Goal: Task Accomplishment & Management: Use online tool/utility

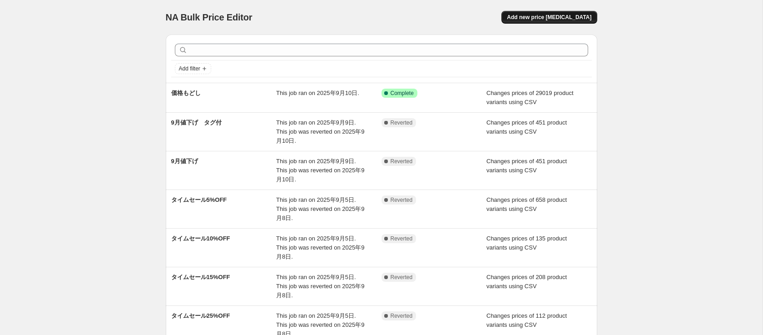
click at [531, 18] on span "Add new price [MEDICAL_DATA]" at bounding box center [549, 17] width 85 height 7
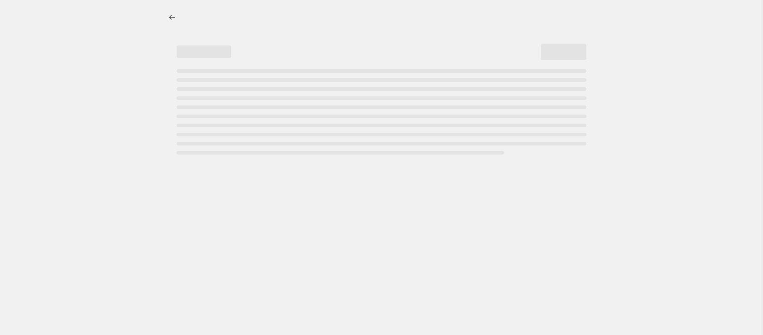
select select "percentage"
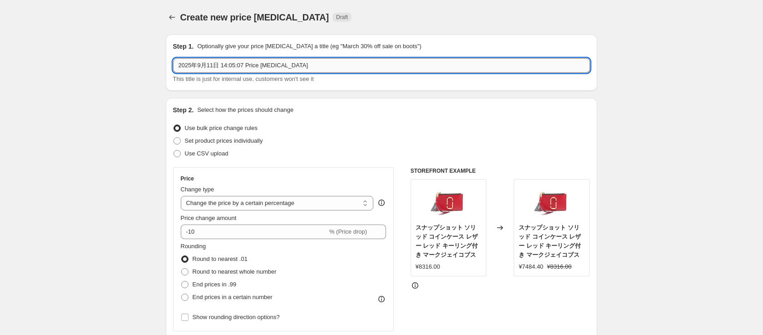
click at [273, 70] on input "2025年9月11日 14:05:07 Price [MEDICAL_DATA]" at bounding box center [381, 65] width 417 height 15
type input "あ"
type input "タイムセール5%OFF"
click at [221, 154] on span "Use CSV upload" at bounding box center [207, 153] width 44 height 7
click at [174, 150] on input "Use CSV upload" at bounding box center [174, 150] width 0 height 0
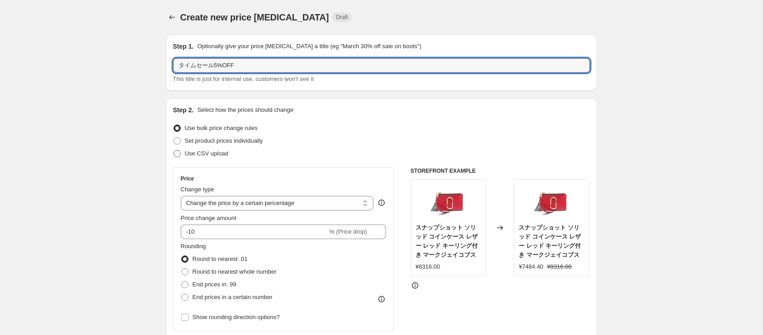
radio input "true"
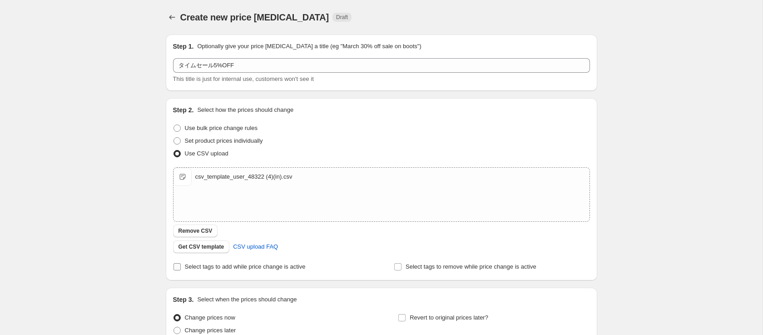
click at [236, 268] on span "Select tags to add while price change is active" at bounding box center [245, 266] width 121 height 7
click at [181, 268] on input "Select tags to add while price change is active" at bounding box center [177, 266] width 7 height 7
checkbox input "true"
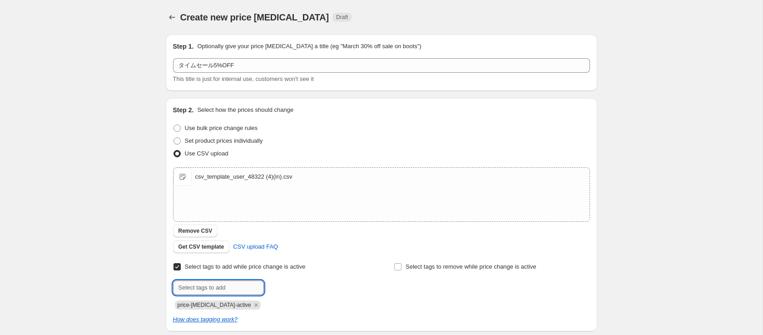
click at [243, 282] on input "text" at bounding box center [218, 287] width 91 height 15
paste input "タイムセール5%OFF"
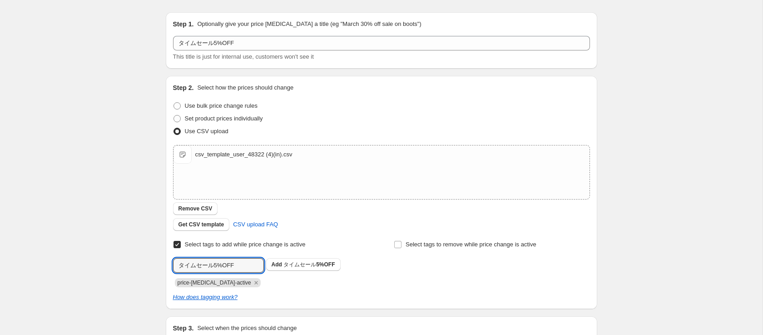
scroll to position [38, 0]
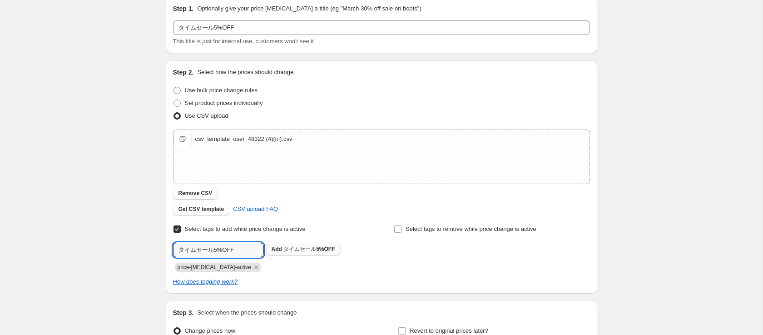
type input "タイムセール5%OFF"
click at [311, 246] on span "タイムセール5%OFF" at bounding box center [308, 249] width 51 height 6
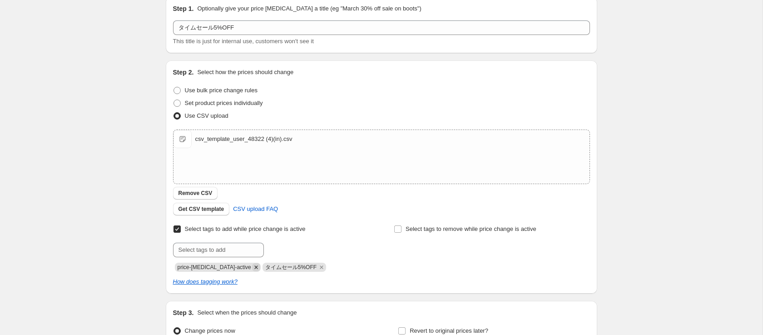
click at [252, 269] on icon "Remove price-change-job-active" at bounding box center [256, 267] width 8 height 8
click at [406, 231] on span "Select tags to remove while price change is active" at bounding box center [471, 228] width 131 height 7
click at [402, 231] on input "Select tags to remove while price change is active" at bounding box center [397, 228] width 7 height 7
checkbox input "true"
click at [437, 252] on input "text" at bounding box center [439, 250] width 91 height 15
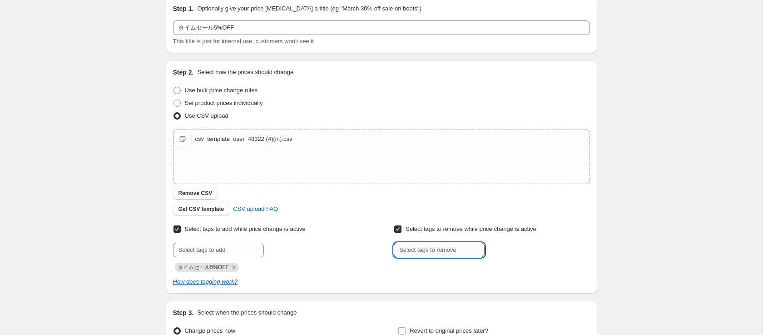
paste input "タイムセール5%OFF"
type input "タイムセール5%OFF"
click at [518, 250] on span "タイムセール5%OFF" at bounding box center [530, 249] width 51 height 6
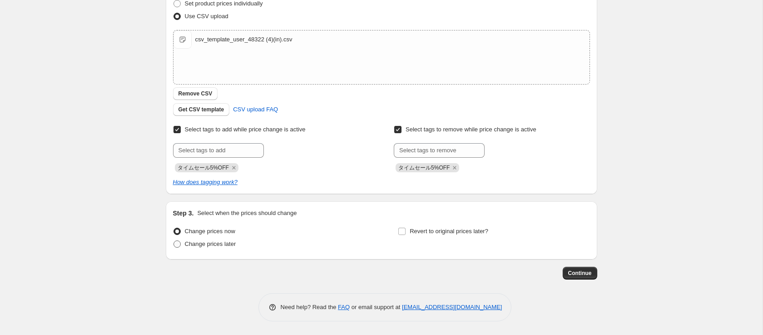
click at [229, 246] on span "Change prices later" at bounding box center [210, 243] width 51 height 7
click at [174, 241] on input "Change prices later" at bounding box center [174, 240] width 0 height 0
radio input "true"
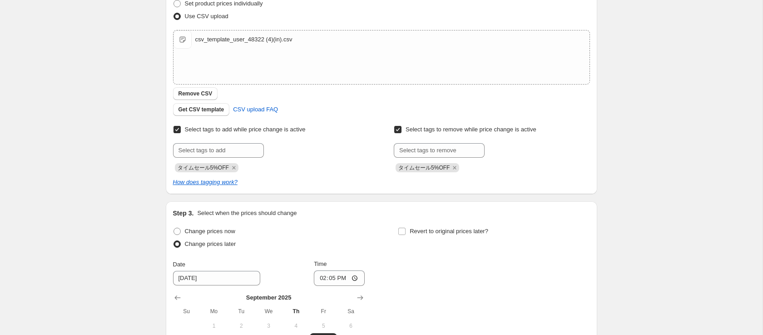
scroll to position [234, 0]
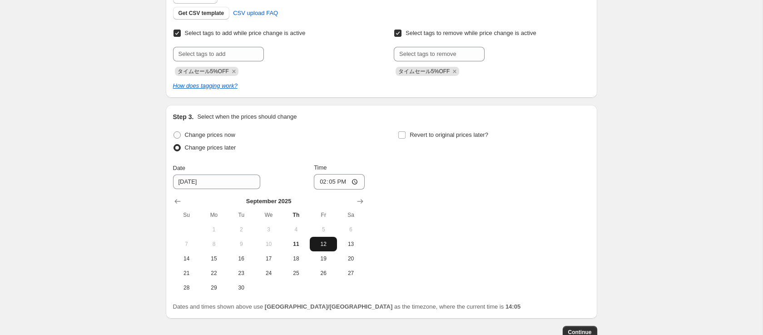
click at [325, 245] on span "12" at bounding box center [323, 243] width 20 height 7
click at [331, 179] on input "14:05" at bounding box center [339, 181] width 51 height 15
type input "08:30"
click at [421, 136] on span "Revert to original prices later?" at bounding box center [449, 134] width 79 height 7
click at [406, 136] on input "Revert to original prices later?" at bounding box center [401, 134] width 7 height 7
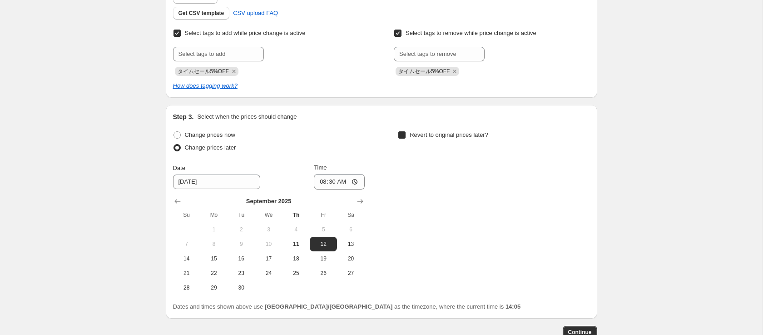
checkbox input "true"
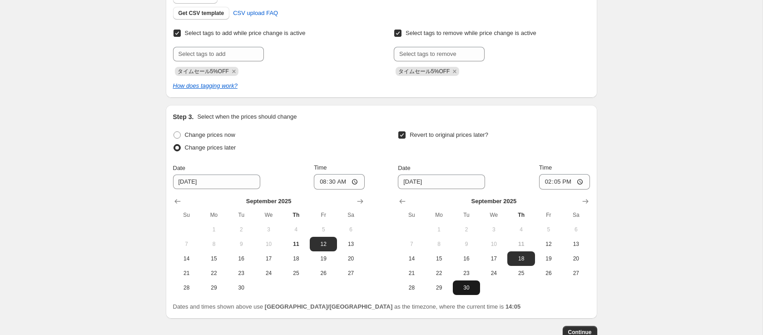
click at [466, 286] on span "30" at bounding box center [467, 287] width 20 height 7
type input "[DATE]"
click at [554, 178] on input "14:05" at bounding box center [564, 181] width 51 height 15
type input "09:00"
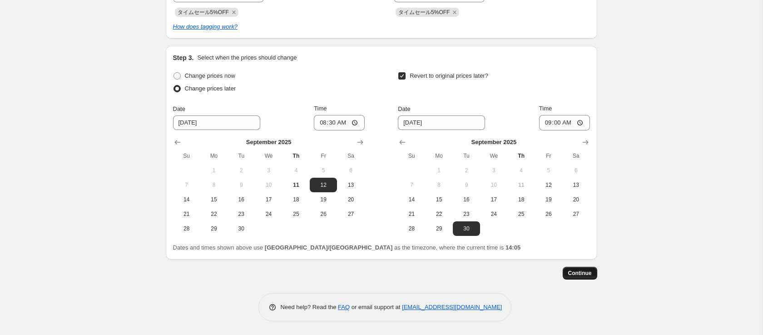
click at [583, 269] on button "Continue" at bounding box center [580, 273] width 35 height 13
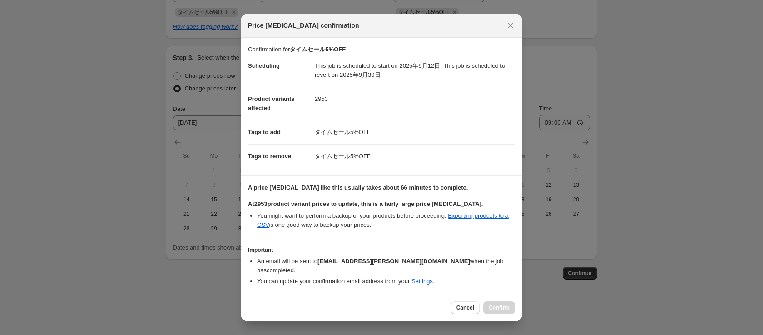
scroll to position [20, 0]
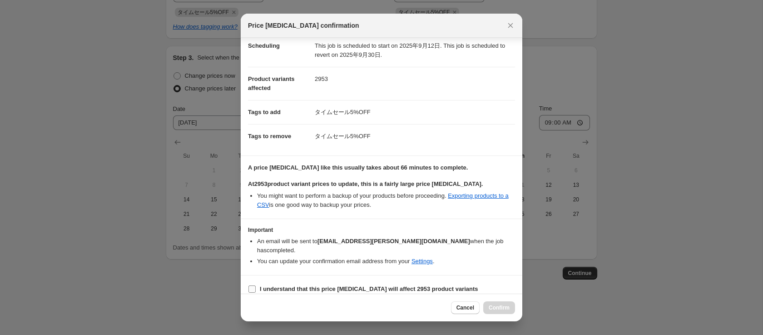
click at [252, 285] on label "I understand that this price [MEDICAL_DATA] will affect 2953 product variants" at bounding box center [363, 289] width 230 height 13
click at [252, 285] on input "I understand that this price [MEDICAL_DATA] will affect 2953 product variants" at bounding box center [252, 288] width 7 height 7
checkbox input "true"
click at [493, 307] on span "Confirm" at bounding box center [499, 307] width 21 height 7
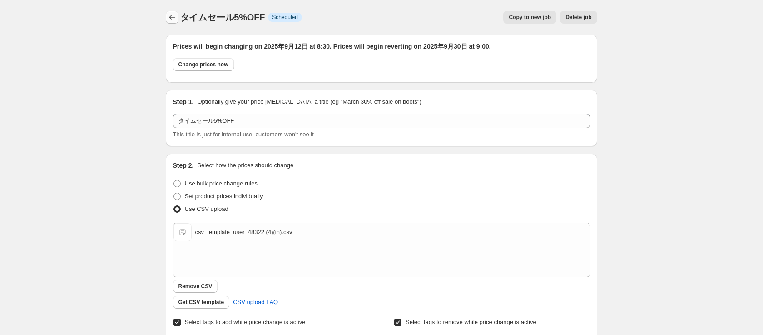
click at [170, 22] on button "Price change jobs" at bounding box center [172, 17] width 13 height 13
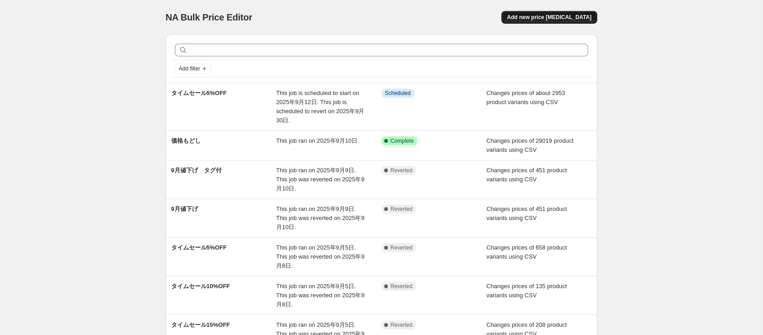
click at [542, 20] on span "Add new price [MEDICAL_DATA]" at bounding box center [549, 17] width 85 height 7
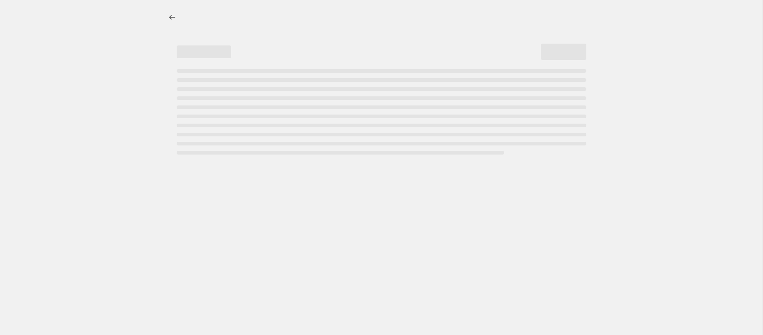
select select "percentage"
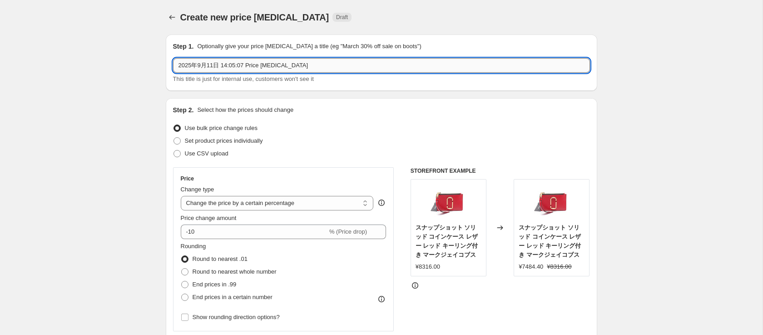
click at [296, 61] on input "2025年9月11日 14:05:07 Price [MEDICAL_DATA]" at bounding box center [381, 65] width 417 height 15
paste input "Loremip DO Sitamet Cons Adipisc ELI Seddoei Tempo Incidid Utlabor Et Dolor MA80…"
type input "タイムセール10%"
click at [212, 153] on span "Use CSV upload" at bounding box center [207, 153] width 44 height 7
click at [174, 150] on input "Use CSV upload" at bounding box center [174, 150] width 0 height 0
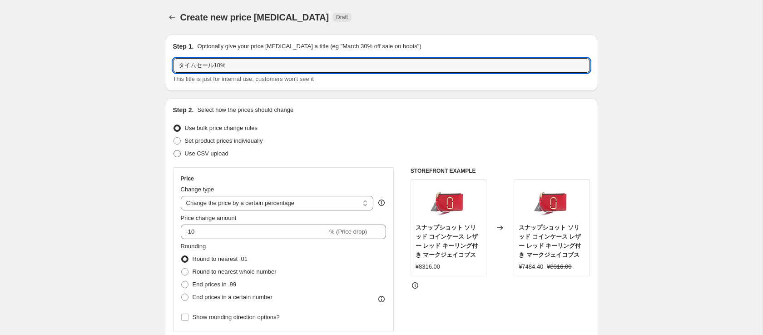
radio input "true"
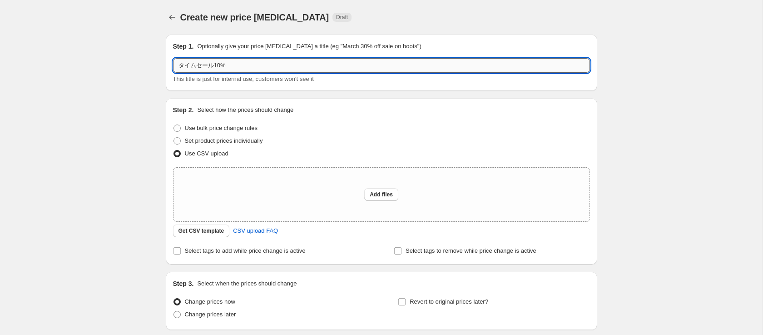
click at [262, 67] on input "タイムセール10%" at bounding box center [381, 65] width 417 height 15
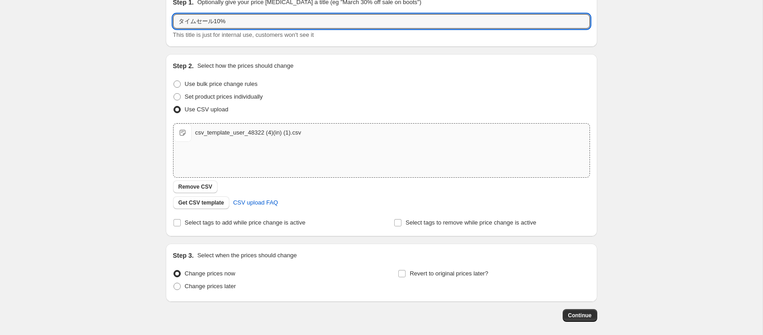
scroll to position [86, 0]
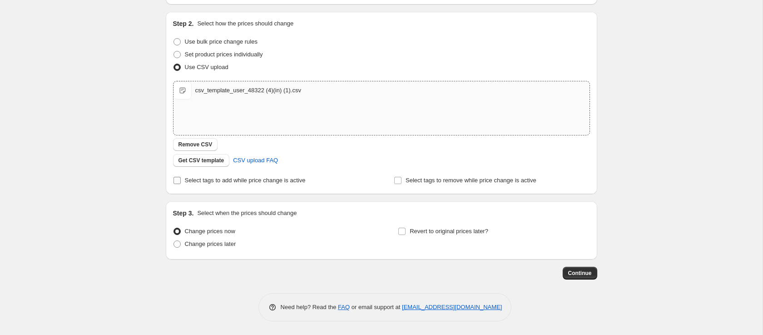
click at [255, 183] on span "Select tags to add while price change is active" at bounding box center [245, 180] width 121 height 7
click at [181, 183] on input "Select tags to add while price change is active" at bounding box center [177, 180] width 7 height 7
checkbox input "true"
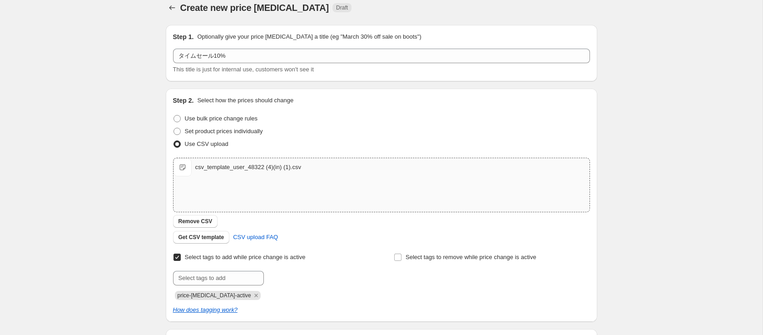
scroll to position [0, 0]
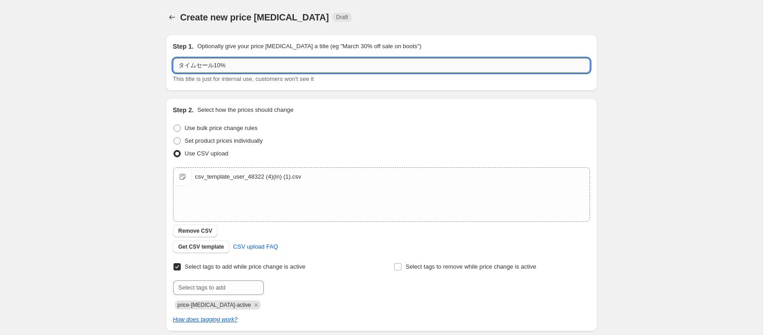
click at [245, 63] on input "タイムセール10%" at bounding box center [381, 65] width 417 height 15
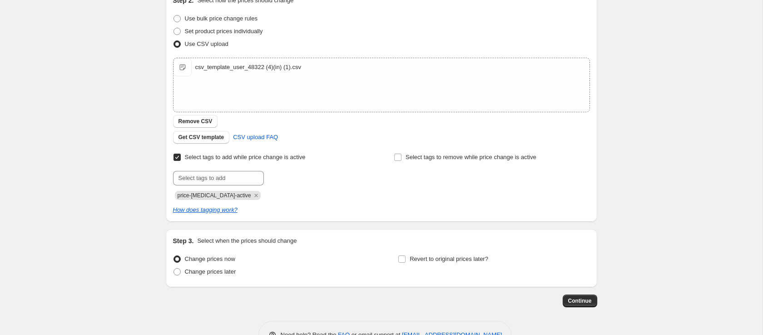
scroll to position [129, 0]
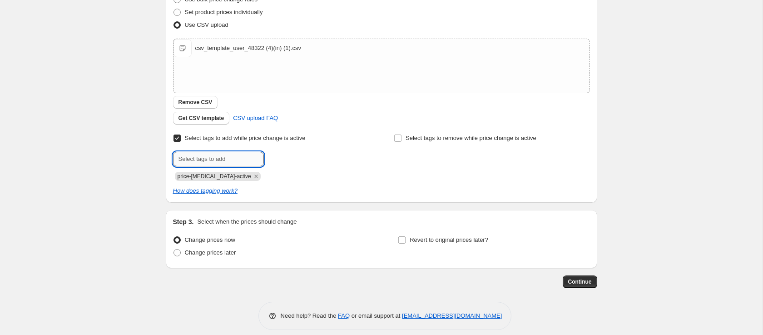
click at [229, 160] on input "text" at bounding box center [218, 159] width 91 height 15
paste input "タイムセール10%"
type input "タイムセール10%"
click at [304, 153] on button "Add タイムセール10%" at bounding box center [299, 158] width 67 height 13
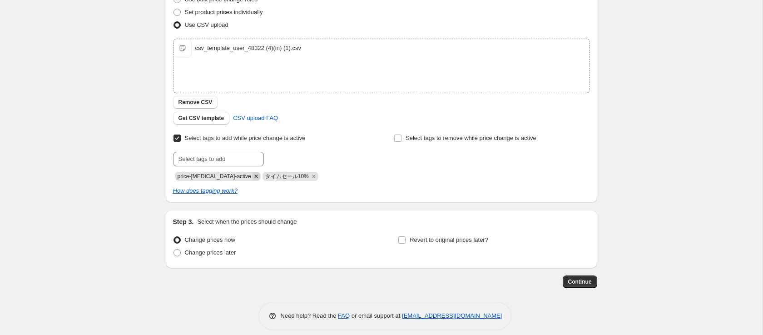
click at [252, 177] on icon "Remove price-change-job-active" at bounding box center [256, 176] width 8 height 8
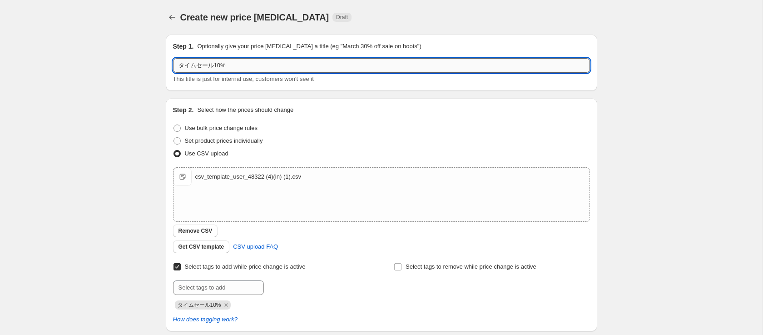
click at [265, 69] on input "タイムセール10%" at bounding box center [381, 65] width 417 height 15
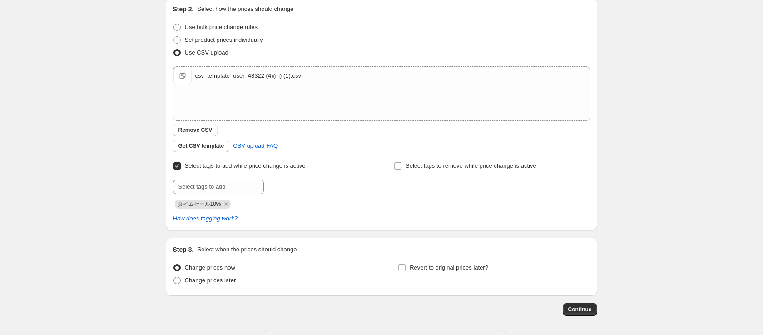
scroll to position [137, 0]
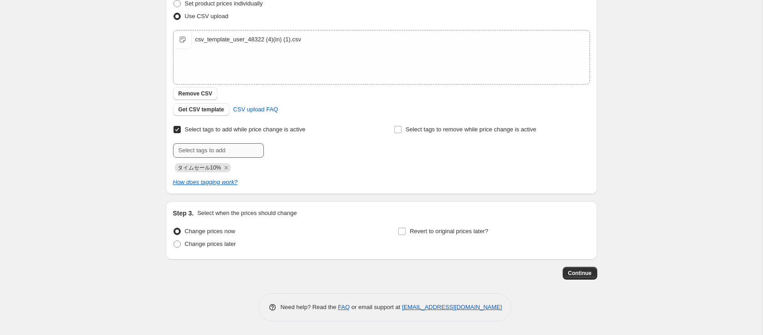
type input "タイムセール10%OFF"
click at [243, 152] on input "text" at bounding box center [218, 150] width 91 height 15
paste input "タイムセール10%OFF"
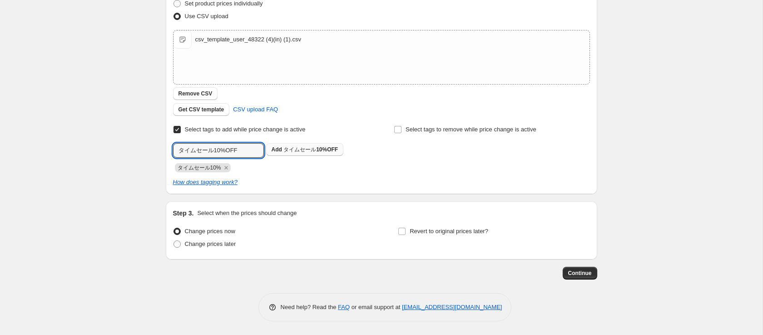
type input "タイムセール10%OFF"
click at [301, 148] on span "タイムセール10%OFF" at bounding box center [310, 149] width 55 height 6
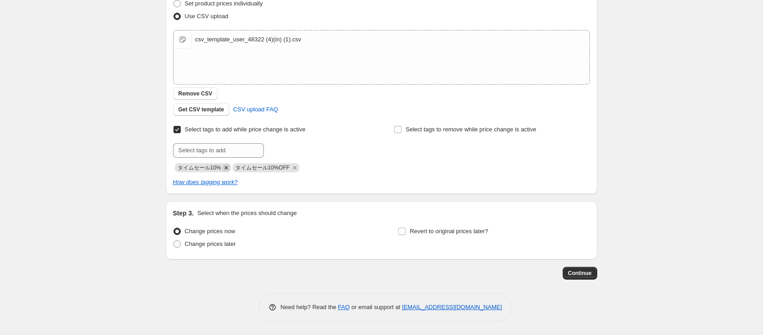
click at [228, 165] on icon "Remove タイムセール10%" at bounding box center [226, 168] width 8 height 8
click at [419, 130] on span "Select tags to remove while price change is active" at bounding box center [471, 129] width 131 height 7
click at [402, 130] on input "Select tags to remove while price change is active" at bounding box center [397, 129] width 7 height 7
checkbox input "true"
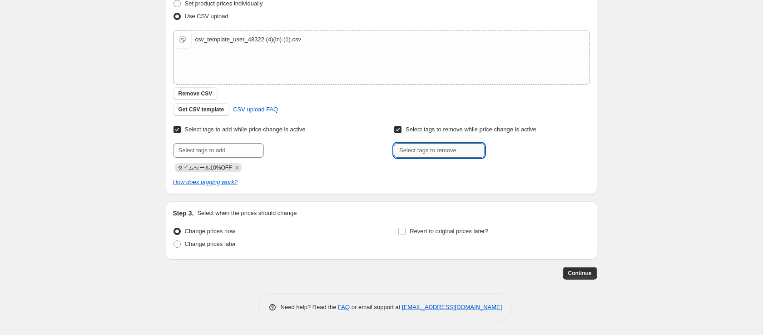
click at [420, 154] on input "text" at bounding box center [439, 150] width 91 height 15
paste input "タイムセール10%OFF"
type input "タイムセール10%OFF"
click at [517, 144] on button "Add タイムセール10%OFF" at bounding box center [526, 149] width 78 height 13
click at [205, 244] on span "Change prices later" at bounding box center [210, 243] width 51 height 7
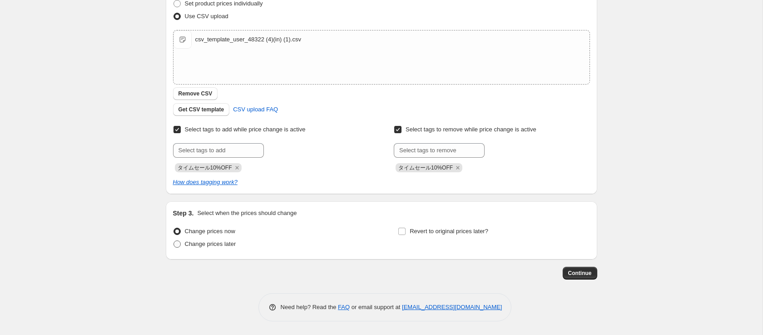
click at [174, 241] on input "Change prices later" at bounding box center [174, 240] width 0 height 0
radio input "true"
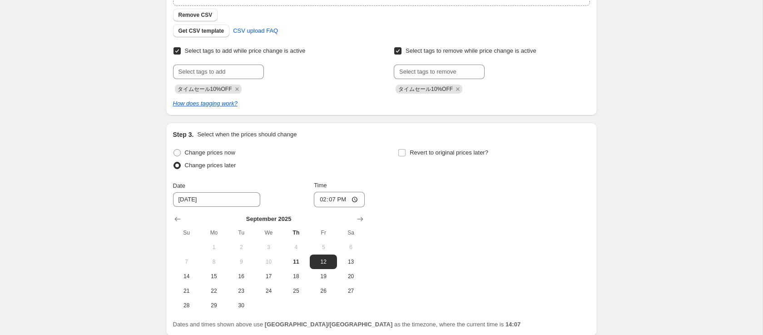
scroll to position [293, 0]
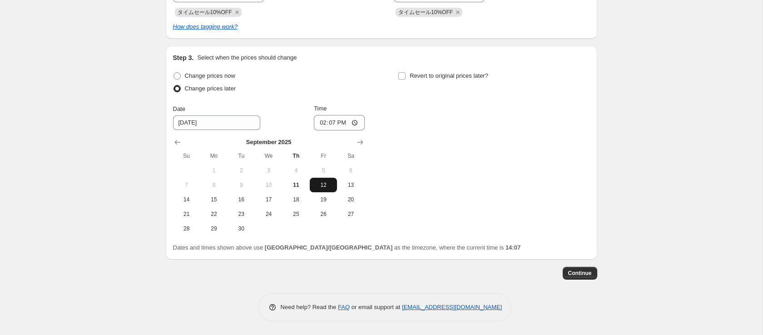
click at [328, 186] on span "12" at bounding box center [323, 184] width 20 height 7
click at [329, 119] on input "14:07" at bounding box center [339, 122] width 51 height 15
type input "08:49"
type input "08:40"
click at [454, 75] on span "Revert to original prices later?" at bounding box center [449, 75] width 79 height 7
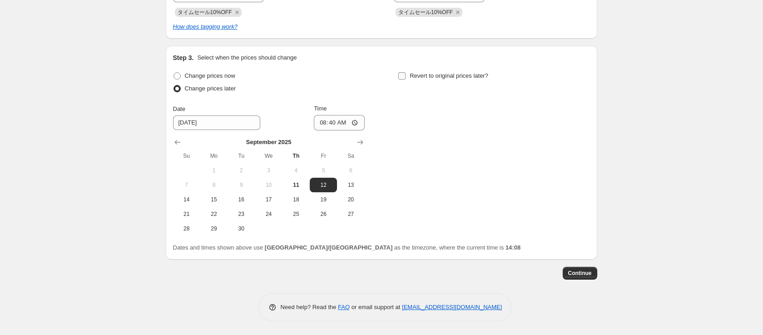
click at [406, 75] on input "Revert to original prices later?" at bounding box center [401, 75] width 7 height 7
checkbox input "true"
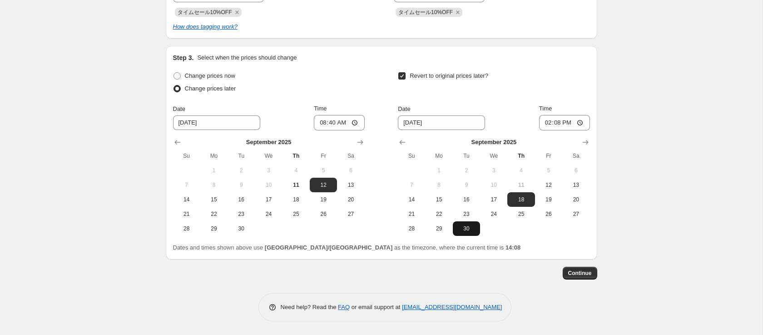
click at [465, 231] on span "30" at bounding box center [467, 228] width 20 height 7
type input "[DATE]"
click at [553, 124] on input "14:08" at bounding box center [564, 122] width 51 height 15
type input "09:00"
click at [573, 272] on span "Continue" at bounding box center [580, 272] width 24 height 7
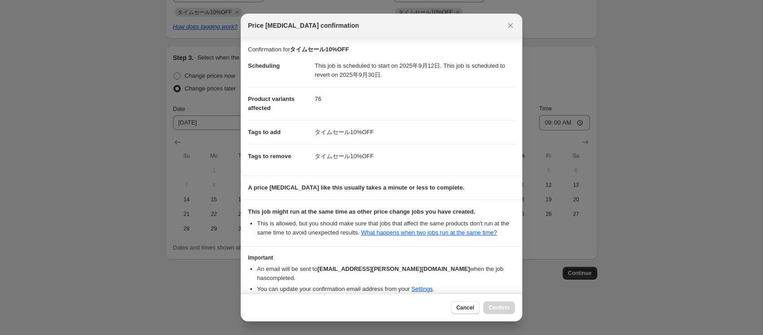
scroll to position [46, 0]
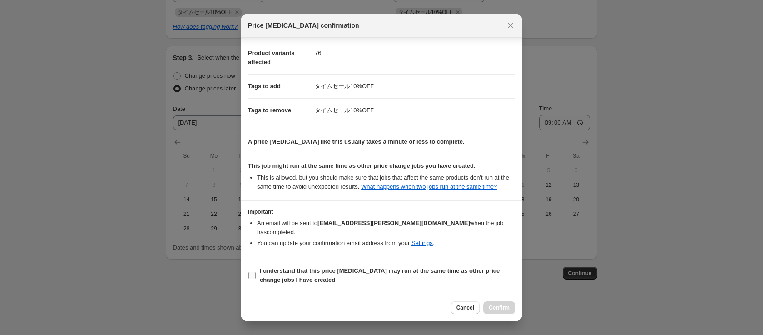
click at [299, 275] on span "I understand that this price [MEDICAL_DATA] may run at the same time as other p…" at bounding box center [387, 275] width 255 height 18
click at [256, 275] on input "I understand that this price [MEDICAL_DATA] may run at the same time as other p…" at bounding box center [252, 275] width 7 height 7
checkbox input "true"
click at [503, 308] on span "Confirm" at bounding box center [499, 307] width 21 height 7
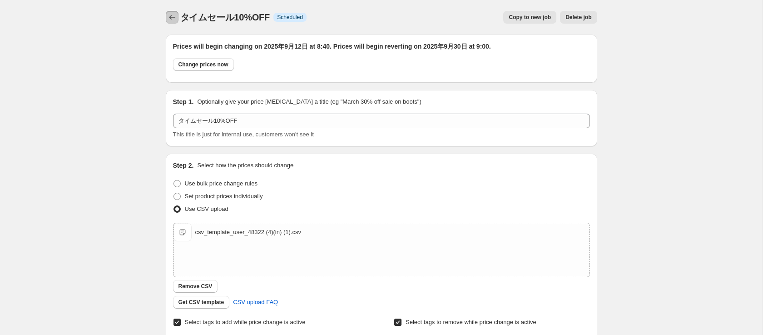
click at [174, 17] on icon "Price change jobs" at bounding box center [172, 17] width 9 height 9
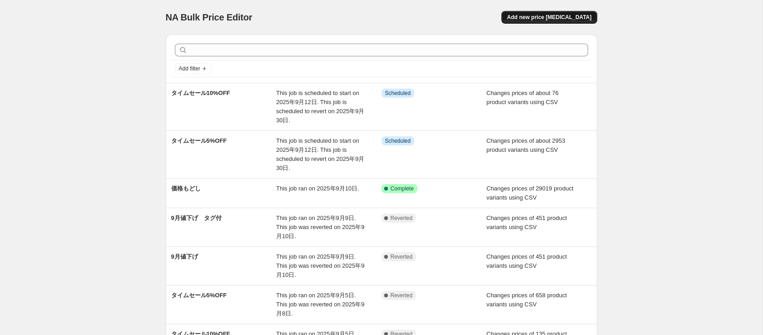
click at [578, 20] on span "Add new price [MEDICAL_DATA]" at bounding box center [549, 17] width 85 height 7
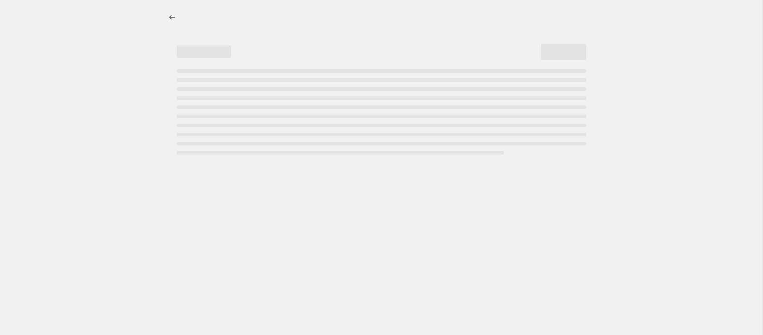
select select "percentage"
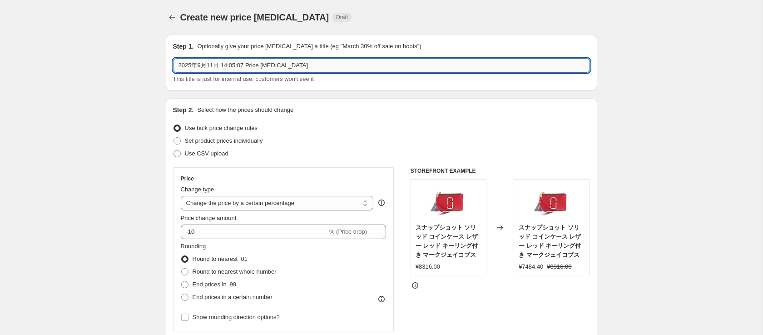
click at [238, 65] on input "2025年9月11日 14:05:07 Price [MEDICAL_DATA]" at bounding box center [381, 65] width 417 height 15
paste input "Loremip DO Sitamet Cons Adipisc ELI Seddoei Tempo Incidid Utlabor Et Dolor MA49…"
type input "タイムセール15%OFF"
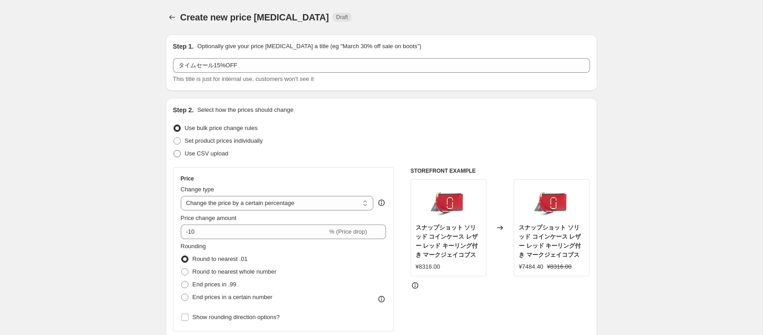
click at [213, 155] on span "Use CSV upload" at bounding box center [207, 153] width 44 height 7
click at [174, 150] on input "Use CSV upload" at bounding box center [174, 150] width 0 height 0
radio input "true"
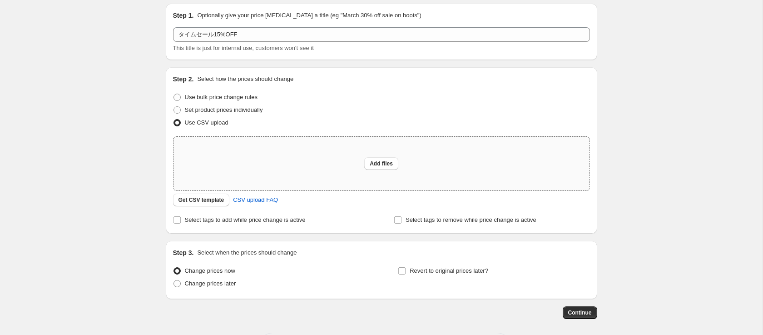
scroll to position [54, 0]
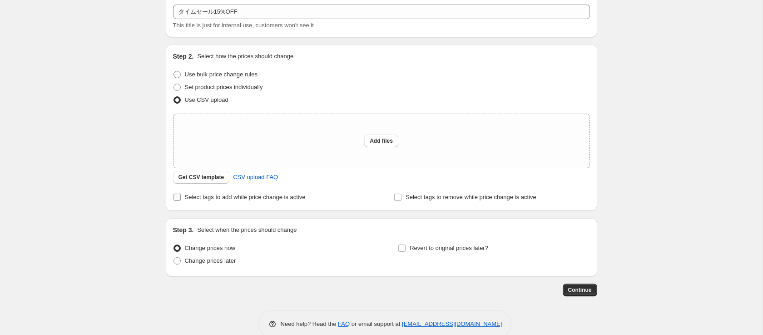
click at [215, 201] on span "Select tags to add while price change is active" at bounding box center [245, 197] width 121 height 9
click at [181, 201] on input "Select tags to add while price change is active" at bounding box center [177, 197] width 7 height 7
checkbox input "true"
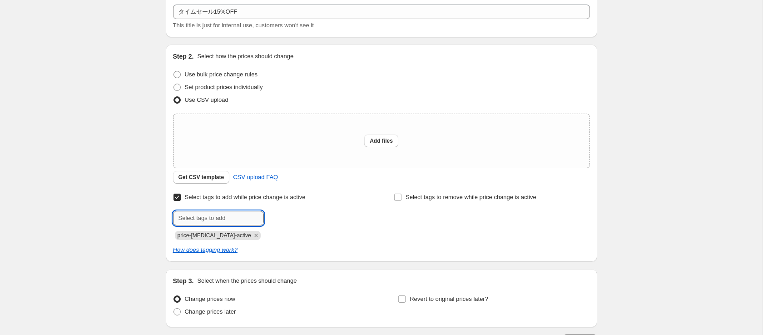
click at [221, 214] on input "text" at bounding box center [218, 218] width 91 height 15
paste input "タイムセール15%OFF"
type input "タイムセール15%OFF"
click at [292, 217] on span "タイムセール15%OFF" at bounding box center [310, 217] width 55 height 6
click at [252, 235] on icon "Remove price-change-job-active" at bounding box center [256, 235] width 8 height 8
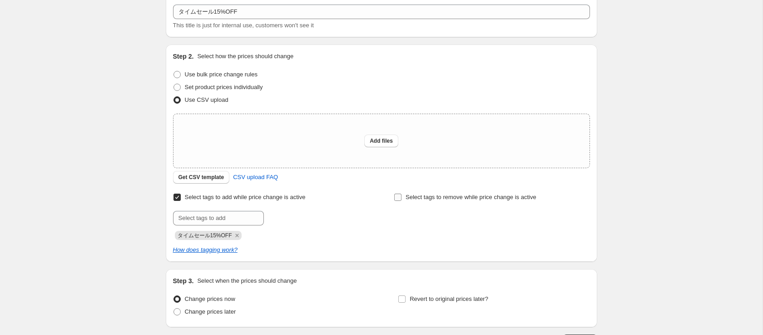
click at [427, 200] on span "Select tags to remove while price change is active" at bounding box center [471, 197] width 131 height 7
click at [402, 200] on input "Select tags to remove while price change is active" at bounding box center [397, 197] width 7 height 7
checkbox input "true"
click at [419, 218] on input "text" at bounding box center [439, 218] width 91 height 15
paste input "タイムセール15%OFF"
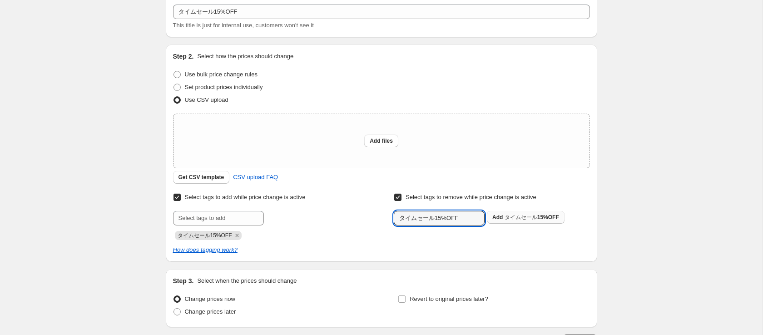
type input "タイムセール15%OFF"
click at [510, 218] on span "タイムセール15%OFF" at bounding box center [532, 217] width 55 height 6
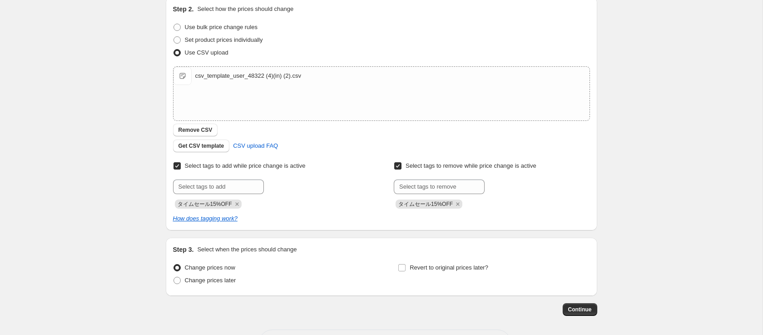
scroll to position [137, 0]
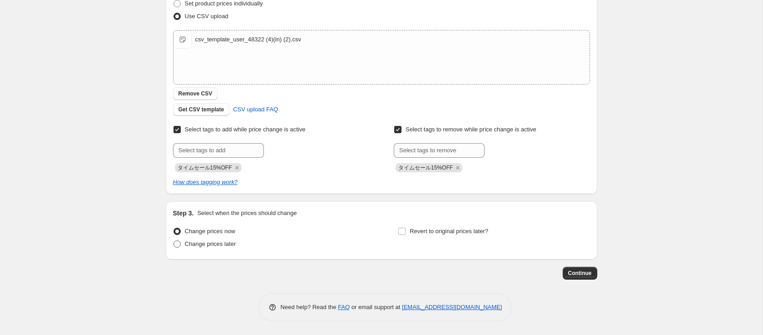
click at [199, 239] on span "Change prices later" at bounding box center [210, 243] width 51 height 9
click at [174, 240] on input "Change prices later" at bounding box center [174, 240] width 0 height 0
radio input "true"
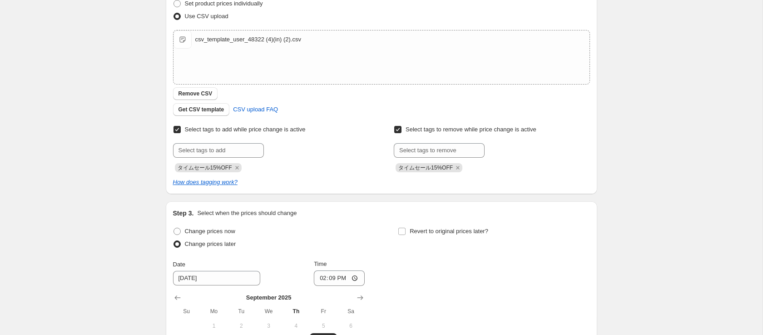
scroll to position [264, 0]
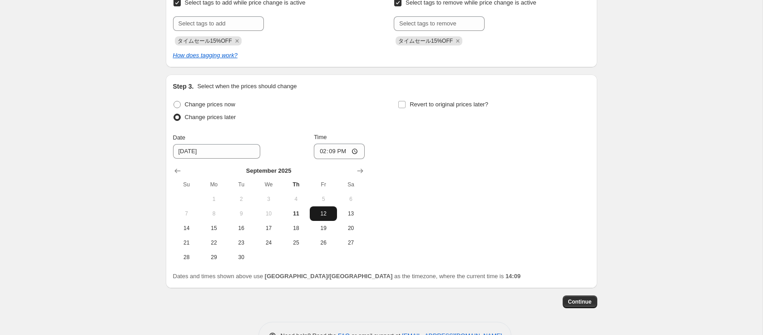
click at [324, 212] on span "12" at bounding box center [323, 213] width 20 height 7
click at [330, 151] on input "14:09" at bounding box center [339, 151] width 51 height 15
type input "08:40"
click at [424, 104] on span "Revert to original prices later?" at bounding box center [449, 104] width 79 height 7
click at [406, 104] on input "Revert to original prices later?" at bounding box center [401, 104] width 7 height 7
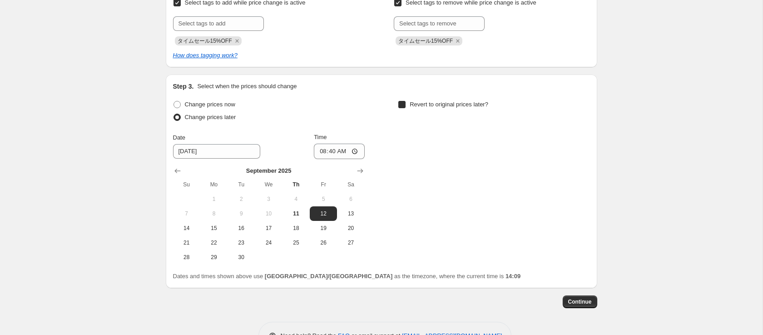
checkbox input "true"
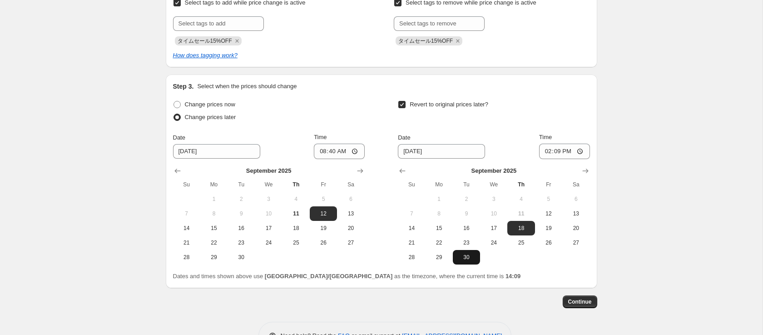
click at [467, 258] on span "30" at bounding box center [467, 257] width 20 height 7
type input "[DATE]"
click at [553, 157] on input "14:09" at bounding box center [564, 151] width 51 height 15
type input "09:00"
click at [587, 298] on span "Continue" at bounding box center [580, 301] width 24 height 7
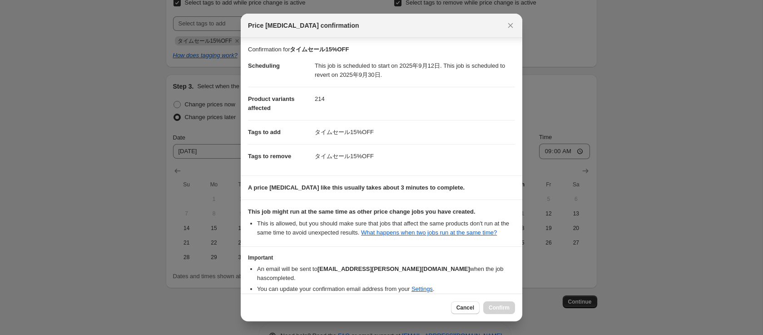
scroll to position [46, 0]
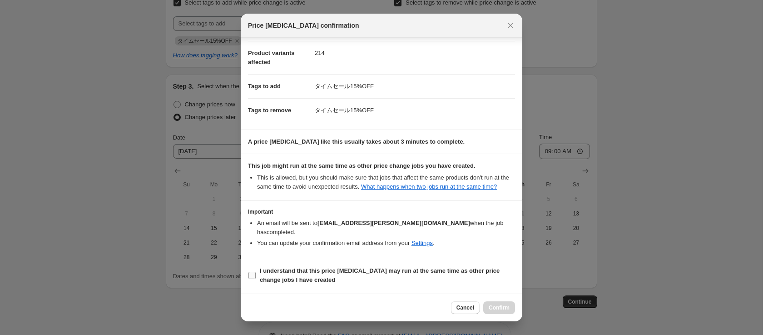
click at [275, 274] on b "I understand that this price [MEDICAL_DATA] may run at the same time as other p…" at bounding box center [380, 275] width 240 height 16
click at [256, 274] on input "I understand that this price [MEDICAL_DATA] may run at the same time as other p…" at bounding box center [252, 275] width 7 height 7
checkbox input "true"
click at [511, 308] on button "Confirm" at bounding box center [499, 307] width 32 height 13
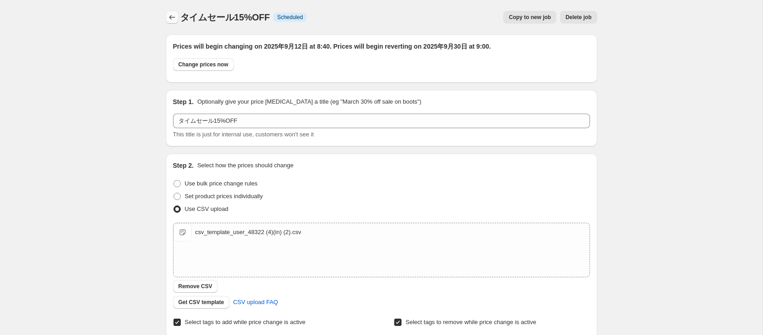
click at [174, 20] on icon "Price change jobs" at bounding box center [172, 17] width 9 height 9
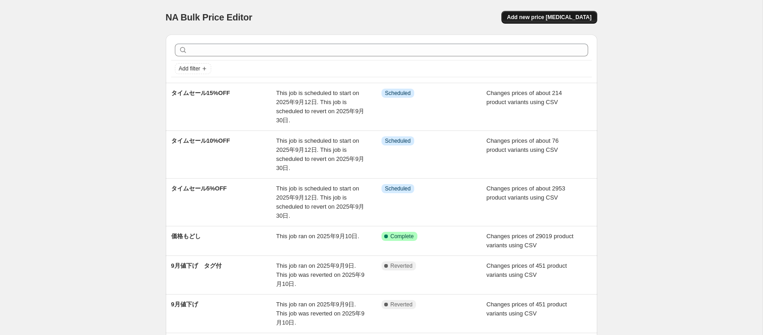
click at [558, 17] on span "Add new price [MEDICAL_DATA]" at bounding box center [549, 17] width 85 height 7
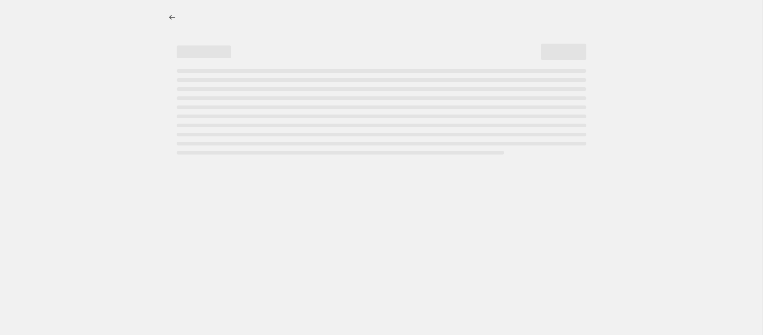
select select "percentage"
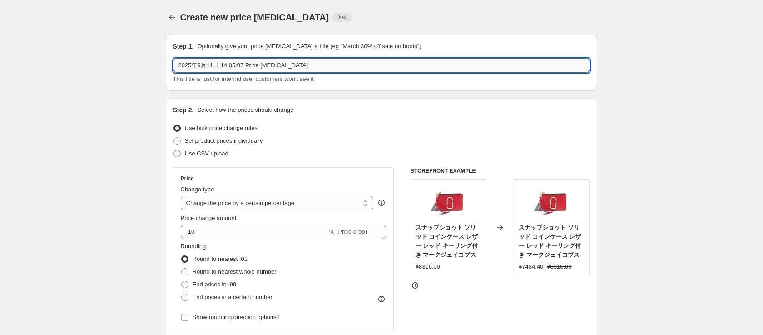
click at [218, 62] on input "2025年9月11日 14:05:07 Price [MEDICAL_DATA]" at bounding box center [381, 65] width 417 height 15
paste input "Loremip DO Sitamet Cons Adipisc ELI Seddoei Tempo Incidid Utlabor Et Dolor MA60…"
type input "タイムセール25%OFF"
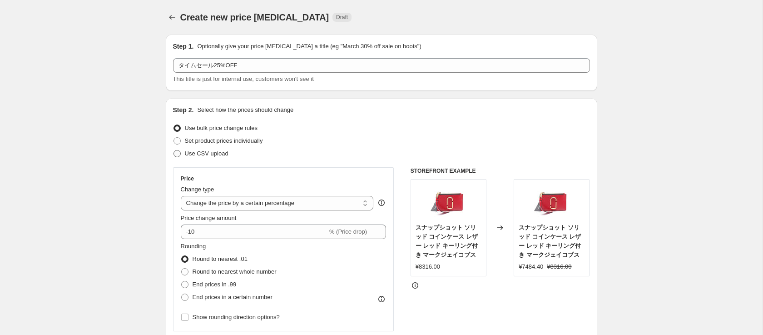
click at [204, 153] on span "Use CSV upload" at bounding box center [207, 153] width 44 height 7
click at [174, 150] on input "Use CSV upload" at bounding box center [174, 150] width 0 height 0
radio input "true"
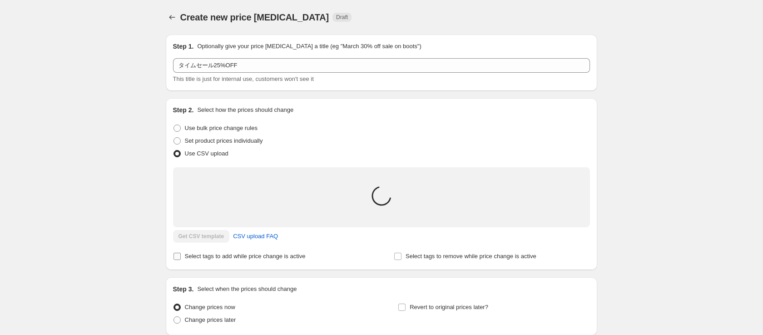
click at [243, 258] on span "Select tags to add while price change is active" at bounding box center [245, 256] width 121 height 7
click at [181, 258] on input "Select tags to add while price change is active" at bounding box center [177, 256] width 7 height 7
checkbox input "true"
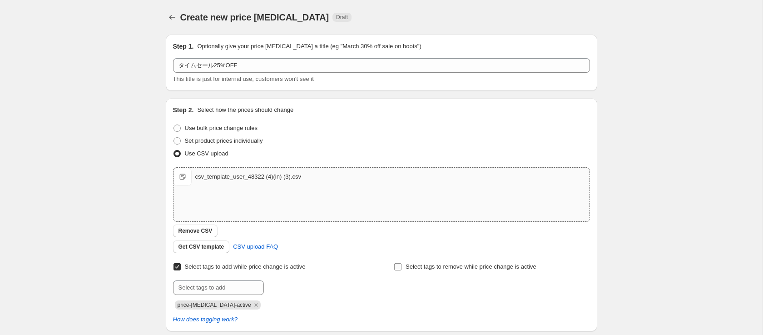
click at [425, 265] on span "Select tags to remove while price change is active" at bounding box center [471, 266] width 131 height 7
click at [402, 265] on input "Select tags to remove while price change is active" at bounding box center [397, 266] width 7 height 7
checkbox input "true"
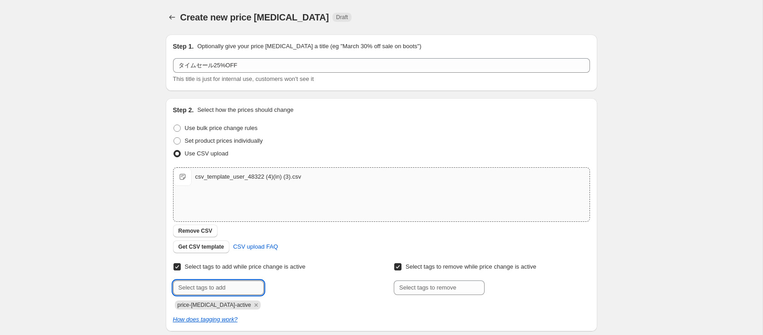
click at [237, 280] on input "text" at bounding box center [218, 287] width 91 height 15
paste input "タイムセール25%OFF"
type input "タイムセール25%OFF"
click at [300, 283] on span "タイムセール25%OFF" at bounding box center [310, 286] width 55 height 6
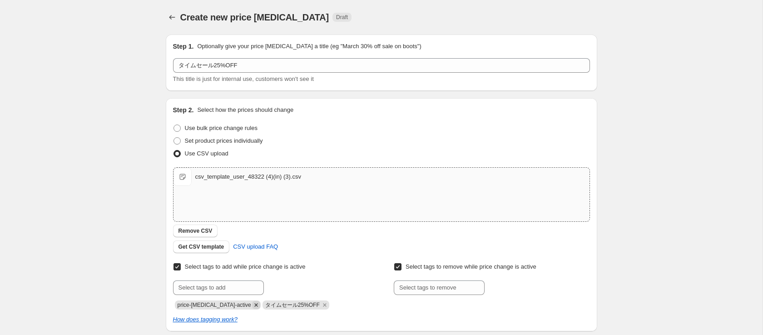
click at [254, 305] on icon "Remove price-change-job-active" at bounding box center [255, 304] width 3 height 3
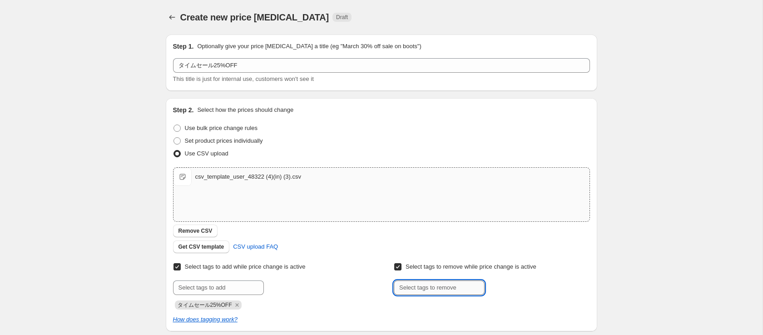
click at [409, 284] on input "text" at bounding box center [439, 287] width 91 height 15
paste input "タイムセール25%OFF"
type input "タイムセール25%OFF"
click at [516, 285] on span "タイムセール25%OFF" at bounding box center [532, 286] width 55 height 6
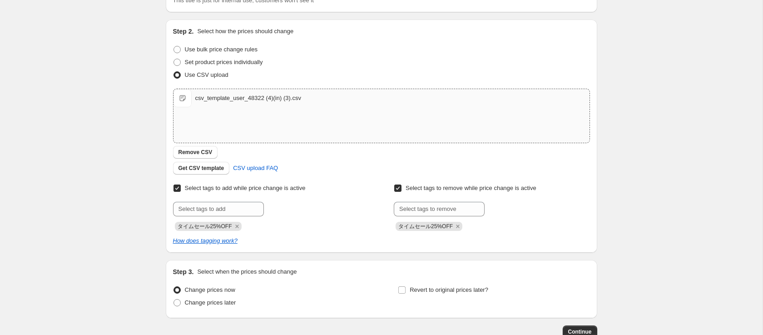
scroll to position [137, 0]
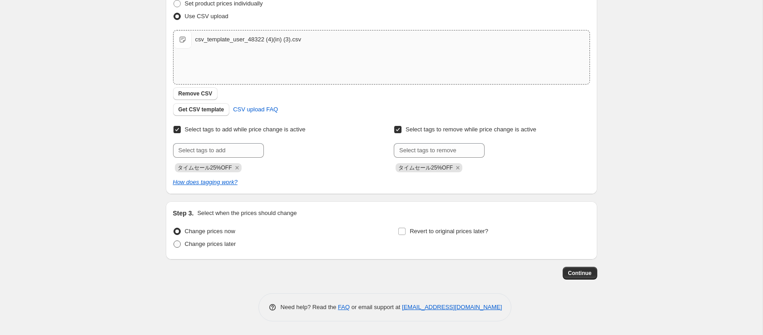
click at [216, 247] on span "Change prices later" at bounding box center [210, 243] width 51 height 7
click at [174, 241] on input "Change prices later" at bounding box center [174, 240] width 0 height 0
radio input "true"
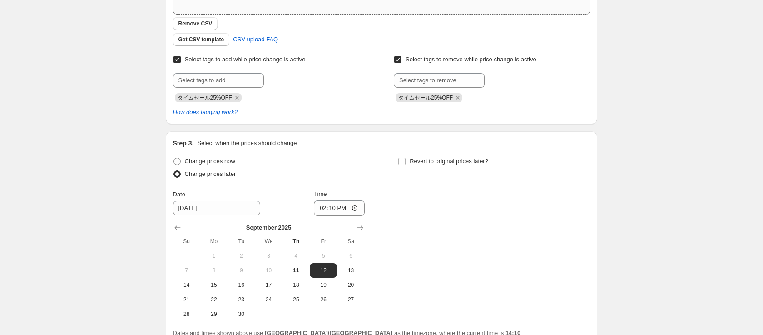
scroll to position [293, 0]
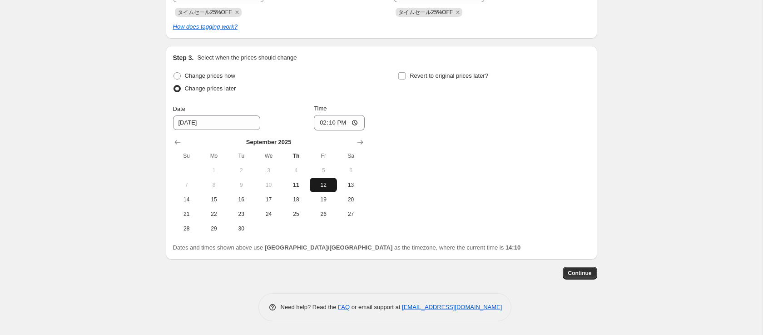
click at [318, 189] on button "12" at bounding box center [323, 185] width 27 height 15
click at [333, 118] on input "14:10" at bounding box center [339, 122] width 51 height 15
click at [331, 123] on input "00:30" at bounding box center [339, 122] width 51 height 15
type input "09:39"
type input "08:30"
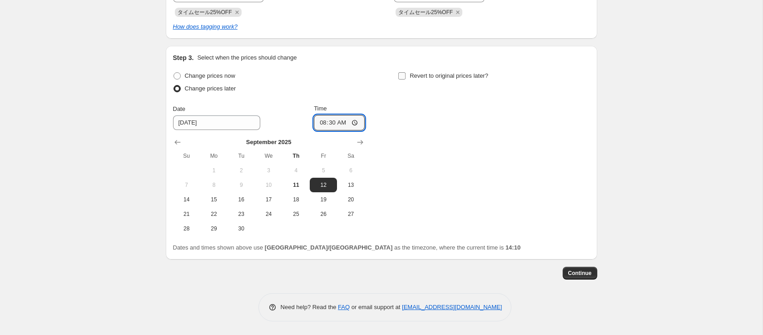
click at [410, 70] on label "Revert to original prices later?" at bounding box center [443, 76] width 90 height 13
click at [406, 72] on input "Revert to original prices later?" at bounding box center [401, 75] width 7 height 7
checkbox input "true"
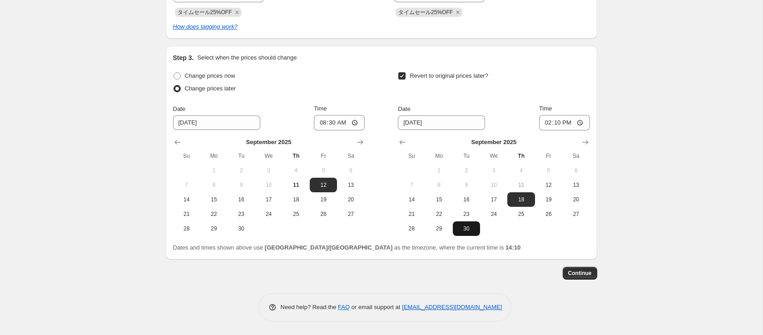
click at [459, 224] on button "30" at bounding box center [466, 228] width 27 height 15
type input "[DATE]"
click at [554, 120] on input "14:10" at bounding box center [564, 122] width 51 height 15
type input "09:00"
click at [551, 73] on div "Revert to original prices later?" at bounding box center [494, 83] width 192 height 27
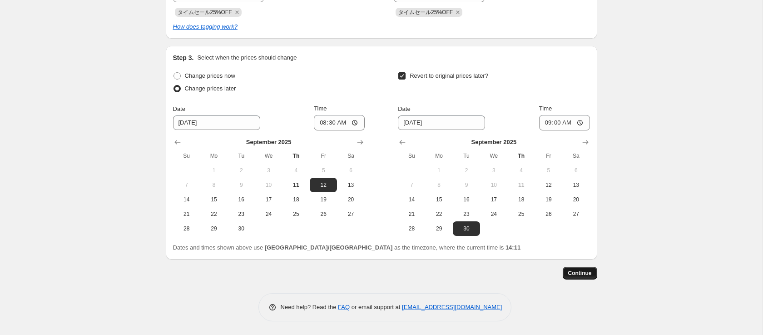
click at [584, 269] on span "Continue" at bounding box center [580, 272] width 24 height 7
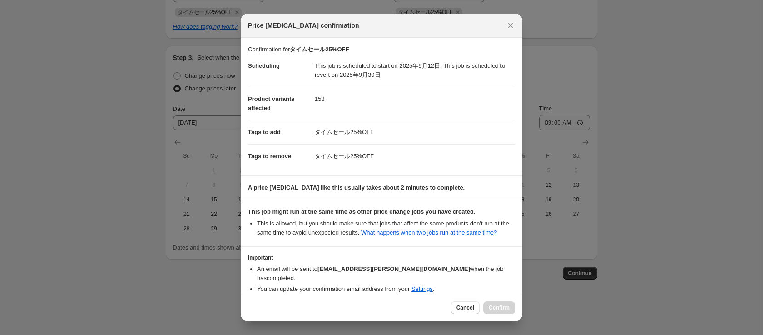
scroll to position [46, 0]
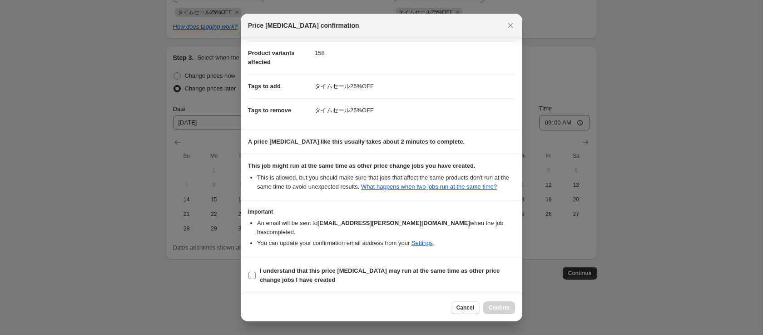
click at [278, 275] on span "I understand that this price [MEDICAL_DATA] may run at the same time as other p…" at bounding box center [387, 275] width 255 height 18
click at [256, 275] on input "I understand that this price [MEDICAL_DATA] may run at the same time as other p…" at bounding box center [252, 275] width 7 height 7
checkbox input "true"
click at [491, 306] on span "Confirm" at bounding box center [499, 307] width 21 height 7
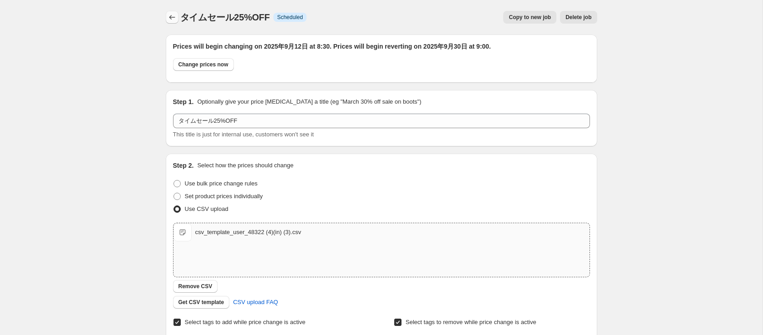
click at [168, 15] on icon "Price change jobs" at bounding box center [172, 17] width 9 height 9
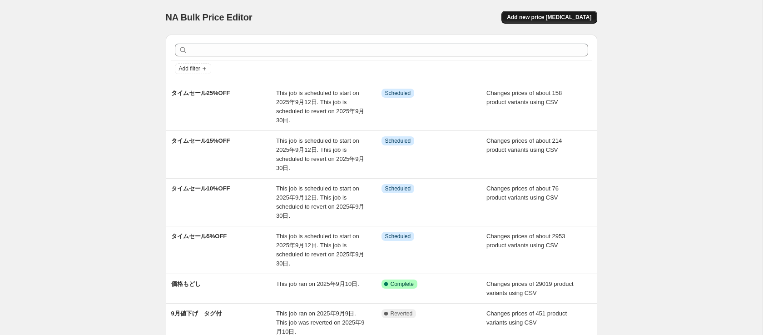
click at [540, 11] on button "Add new price [MEDICAL_DATA]" at bounding box center [549, 17] width 95 height 13
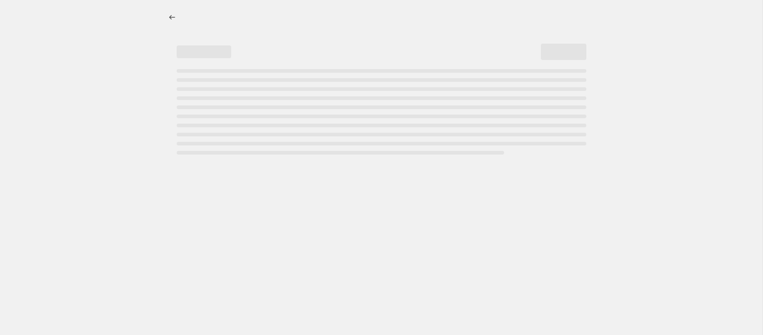
select select "percentage"
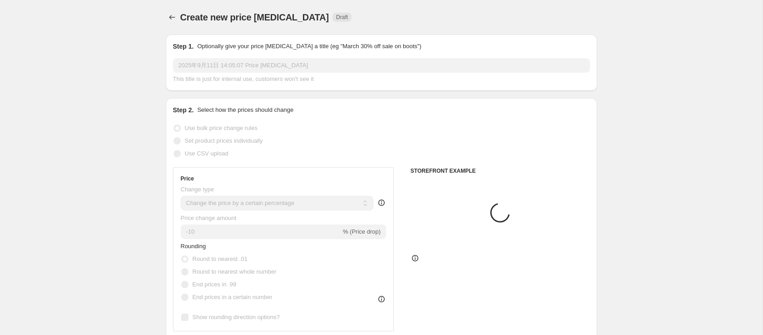
click at [260, 67] on input "2025年9月11日 14:05:07 Price [MEDICAL_DATA]" at bounding box center [381, 65] width 417 height 15
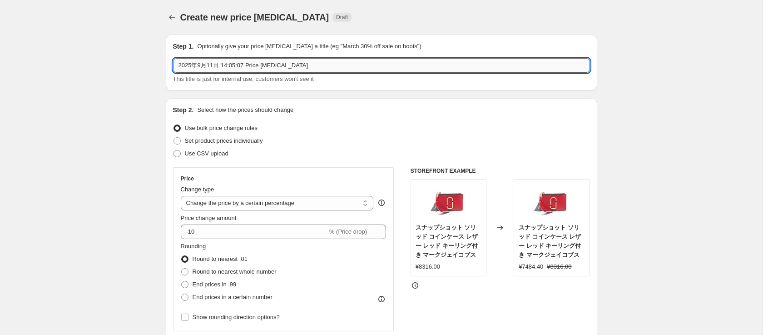
click at [256, 68] on input "2025年9月11日 14:05:07 Price [MEDICAL_DATA]" at bounding box center [381, 65] width 417 height 15
type input "目玉"
click at [213, 154] on span "Use CSV upload" at bounding box center [207, 153] width 44 height 7
click at [174, 150] on input "Use CSV upload" at bounding box center [174, 150] width 0 height 0
radio input "true"
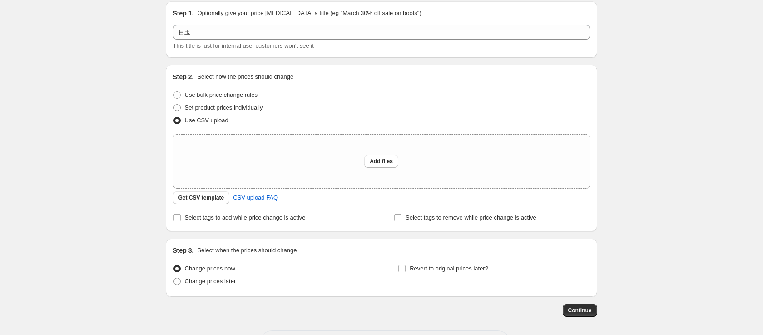
scroll to position [70, 0]
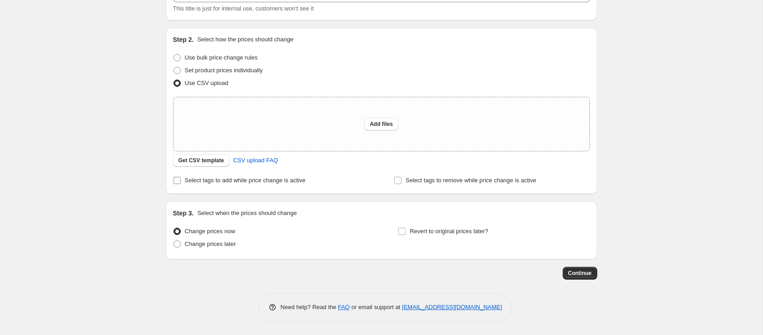
click at [261, 181] on span "Select tags to add while price change is active" at bounding box center [245, 180] width 121 height 7
click at [181, 181] on input "Select tags to add while price change is active" at bounding box center [177, 180] width 7 height 7
checkbox input "true"
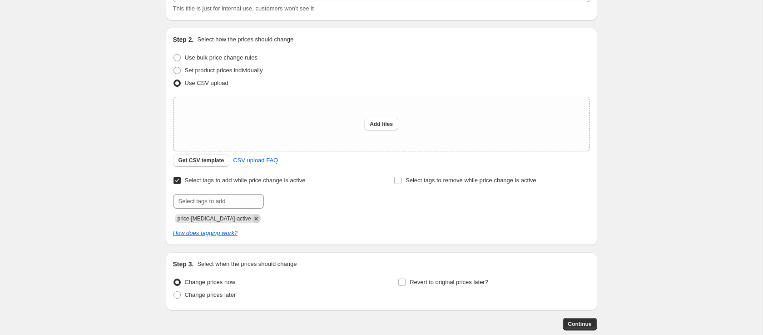
click at [254, 219] on icon "Remove price-change-job-active" at bounding box center [255, 218] width 3 height 3
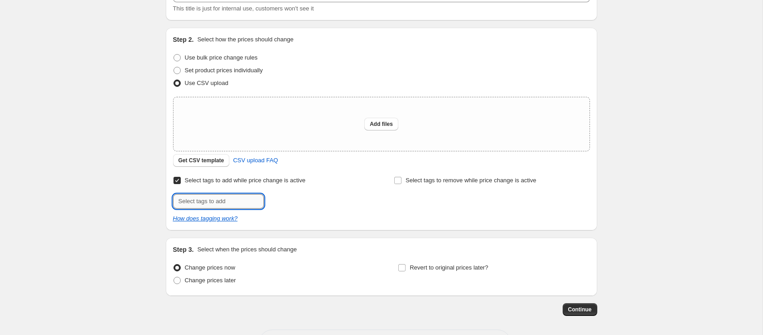
click at [234, 202] on input "text" at bounding box center [218, 201] width 91 height 15
type input "タイムセール"
click at [294, 200] on span "タイムセール" at bounding box center [299, 200] width 33 height 6
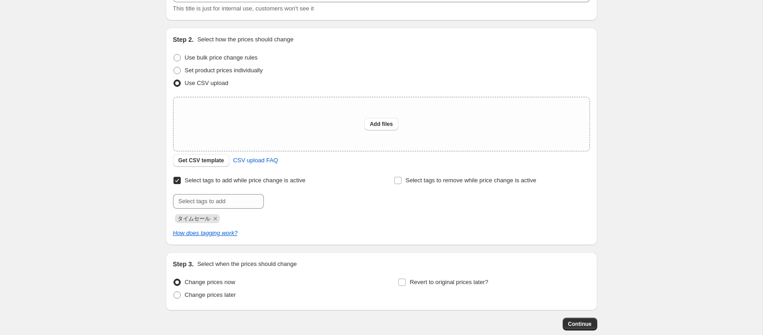
click at [413, 172] on div "Step 2. Select how the prices should change Use bulk price change rules Set pro…" at bounding box center [381, 136] width 417 height 203
click at [413, 181] on span "Select tags to remove while price change is active" at bounding box center [471, 180] width 131 height 7
click at [402, 181] on input "Select tags to remove while price change is active" at bounding box center [397, 180] width 7 height 7
checkbox input "true"
click at [410, 199] on input "text" at bounding box center [439, 201] width 91 height 15
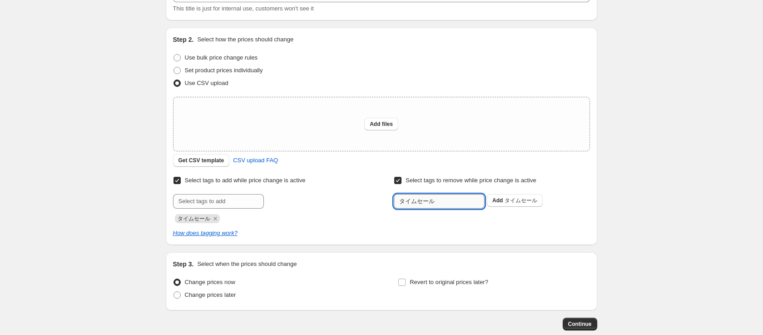
type input "タイムセール"
click at [394, 28] on button "Submit" at bounding box center [407, 33] width 26 height 10
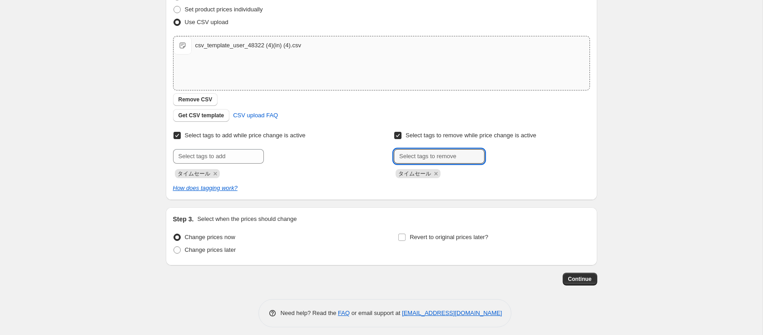
scroll to position [137, 0]
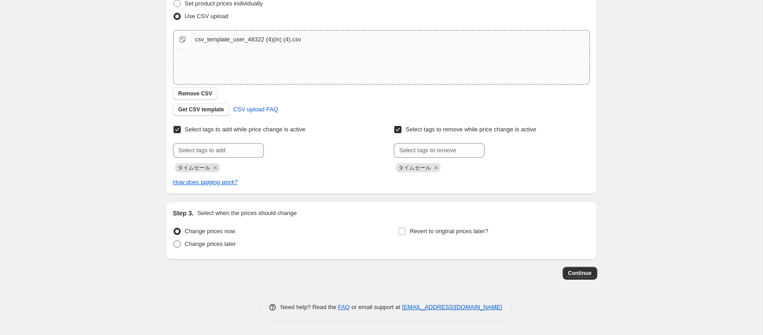
click at [230, 244] on span "Change prices later" at bounding box center [210, 243] width 51 height 7
click at [174, 241] on input "Change prices later" at bounding box center [174, 240] width 0 height 0
radio input "true"
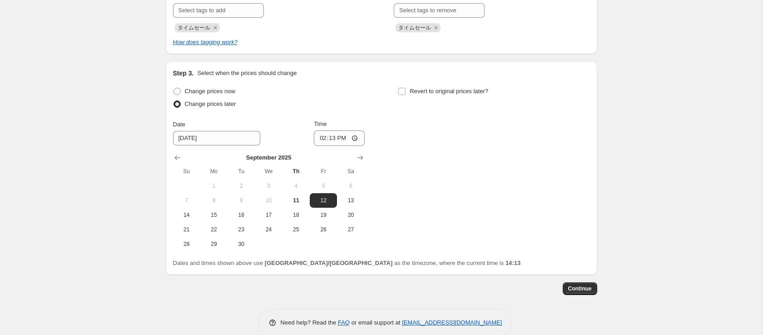
scroll to position [293, 0]
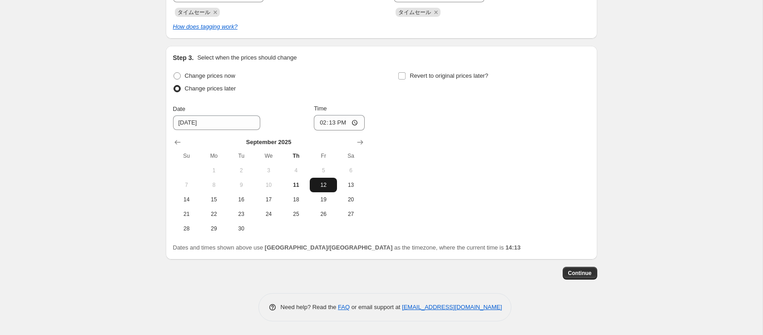
click at [322, 186] on span "12" at bounding box center [323, 184] width 20 height 7
click at [327, 125] on input "14:13" at bounding box center [339, 122] width 51 height 15
type input "08:50"
click at [433, 79] on span "Revert to original prices later?" at bounding box center [449, 75] width 79 height 9
click at [406, 79] on input "Revert to original prices later?" at bounding box center [401, 75] width 7 height 7
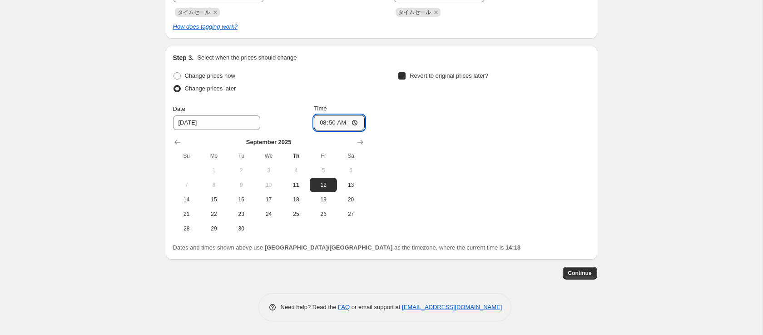
checkbox input "true"
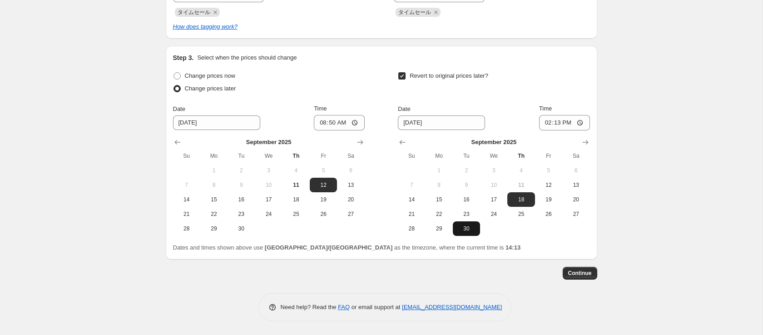
click at [465, 229] on span "30" at bounding box center [467, 228] width 20 height 7
type input "[DATE]"
click at [557, 120] on input "14:13" at bounding box center [564, 122] width 51 height 15
type input "09:00"
click at [582, 274] on span "Continue" at bounding box center [580, 272] width 24 height 7
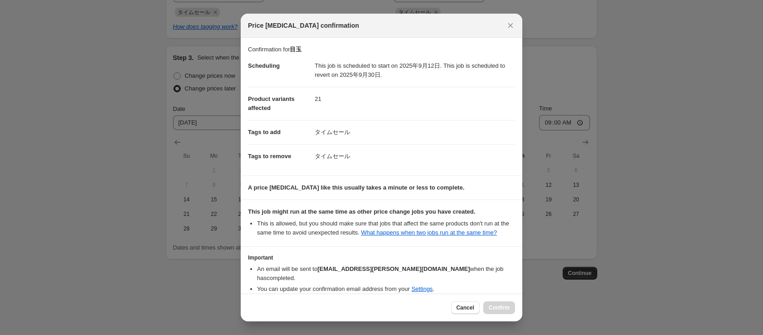
scroll to position [46, 0]
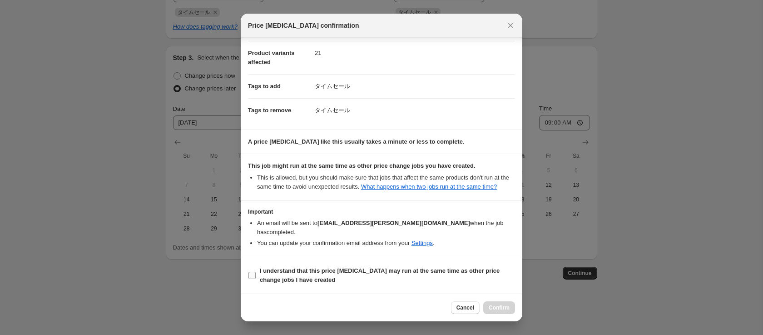
click at [296, 272] on b "I understand that this price [MEDICAL_DATA] may run at the same time as other p…" at bounding box center [380, 275] width 240 height 16
click at [256, 272] on input "I understand that this price [MEDICAL_DATA] may run at the same time as other p…" at bounding box center [252, 275] width 7 height 7
checkbox input "true"
click at [506, 308] on span "Confirm" at bounding box center [499, 307] width 21 height 7
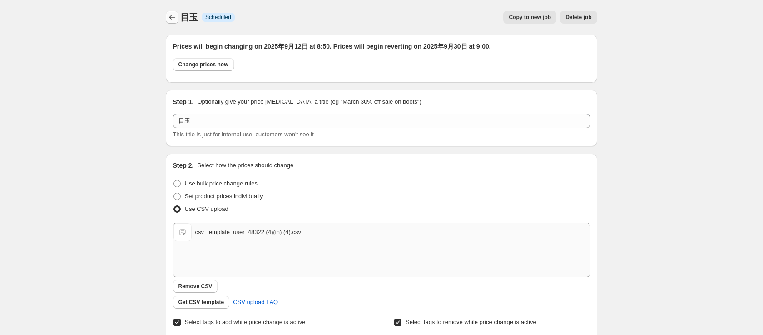
click at [169, 23] on button "Price change jobs" at bounding box center [172, 17] width 13 height 13
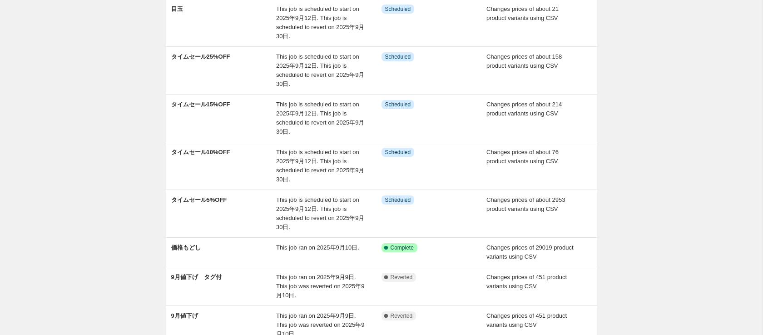
scroll to position [85, 0]
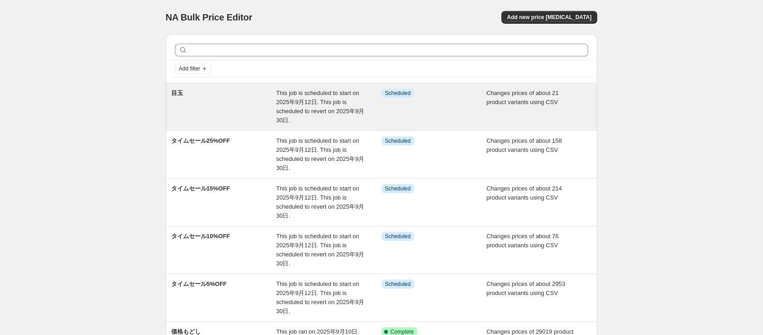
click at [219, 104] on div "目玉" at bounding box center [223, 107] width 105 height 36
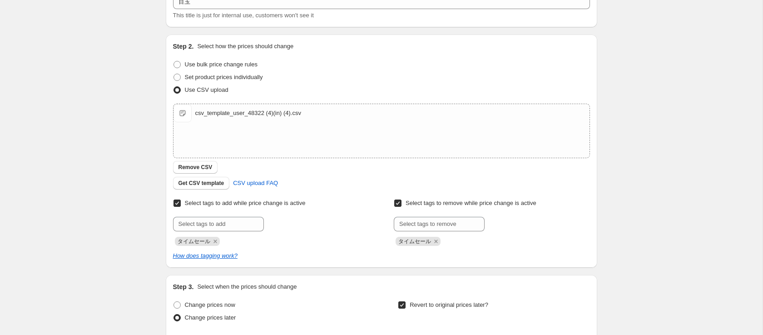
scroll to position [125, 0]
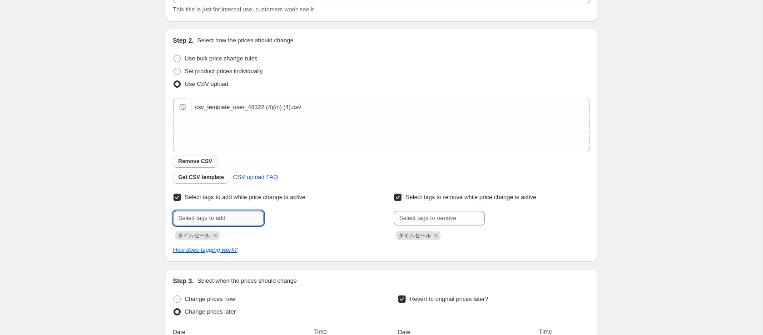
click at [222, 219] on input "text" at bounding box center [218, 218] width 91 height 15
type input "アパレルセール"
click at [308, 219] on span "アパレルセール" at bounding box center [302, 217] width 38 height 6
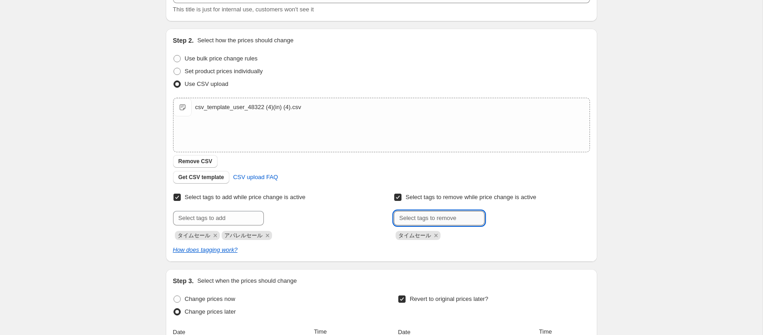
click at [416, 218] on input "text" at bounding box center [439, 218] width 91 height 15
paste input "アパレルセール"
type input "アパレルセール"
click at [517, 218] on span "アパレルセール" at bounding box center [524, 217] width 38 height 6
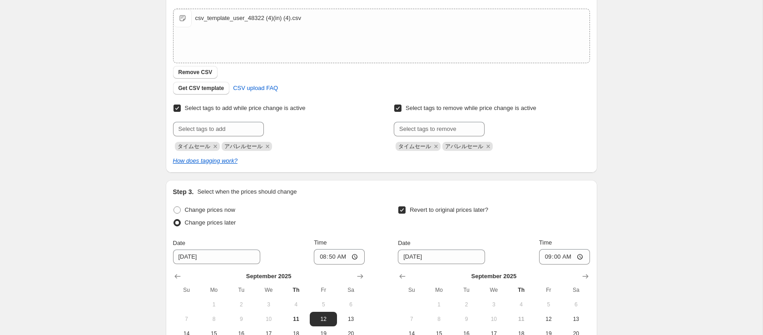
scroll to position [348, 0]
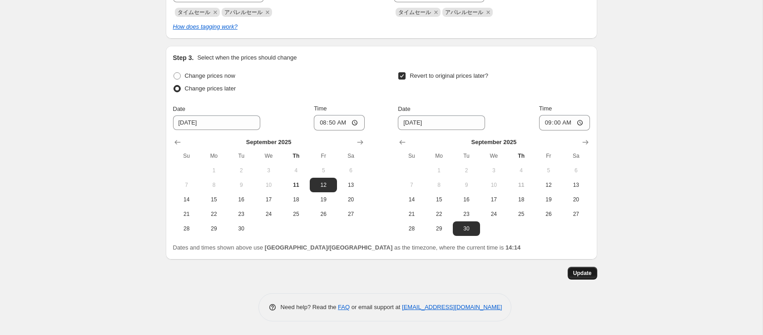
click at [582, 273] on span "Update" at bounding box center [582, 272] width 19 height 7
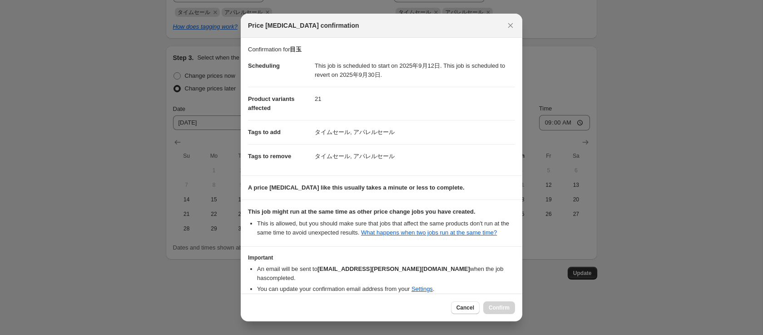
scroll to position [46, 0]
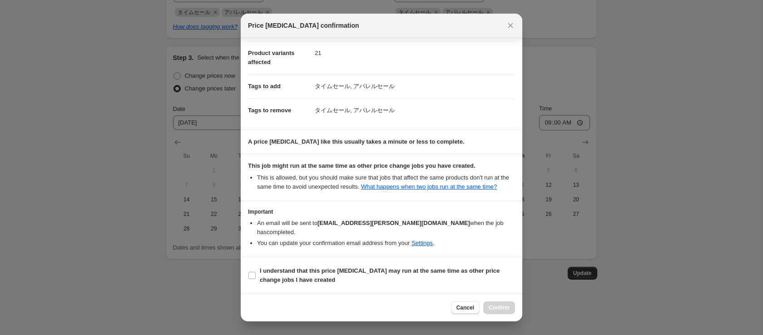
click at [315, 268] on b "I understand that this price [MEDICAL_DATA] may run at the same time as other p…" at bounding box center [380, 275] width 240 height 16
click at [256, 272] on input "I understand that this price [MEDICAL_DATA] may run at the same time as other p…" at bounding box center [252, 275] width 7 height 7
checkbox input "true"
click at [500, 303] on button "Confirm" at bounding box center [499, 307] width 32 height 13
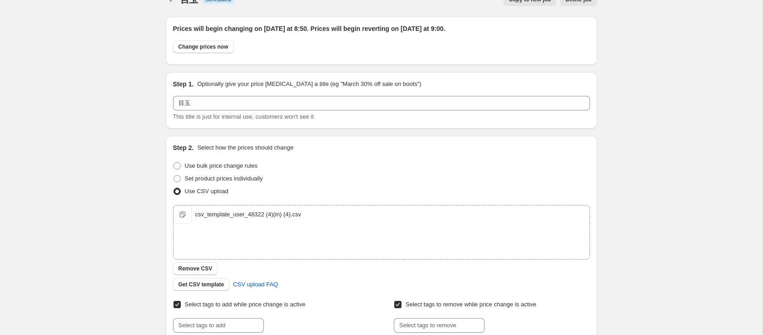
scroll to position [0, 0]
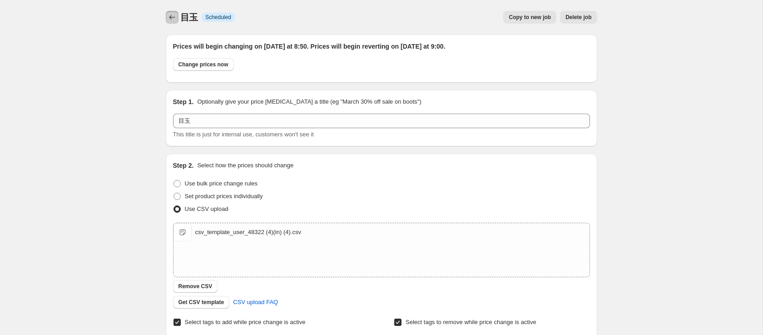
click at [173, 13] on icon "Price change jobs" at bounding box center [172, 17] width 9 height 9
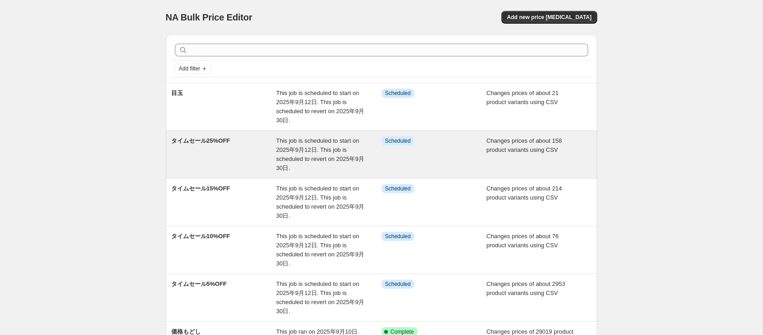
click at [196, 162] on div "タイムセール25%OFF" at bounding box center [223, 154] width 105 height 36
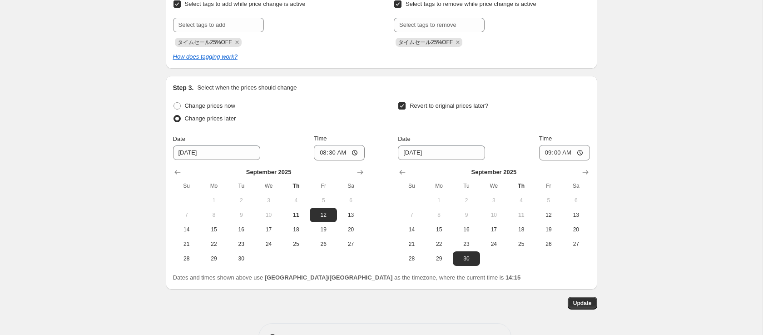
scroll to position [284, 0]
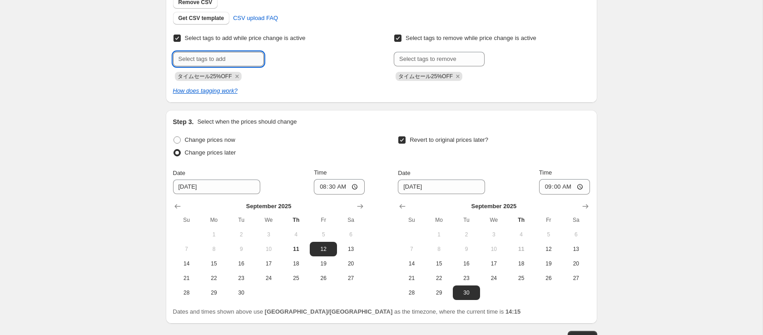
click at [235, 52] on input "text" at bounding box center [218, 59] width 91 height 15
paste input "アパレルセール"
type input "アパレルセール"
click at [300, 67] on div "Submit アパレルセール Add アパレルセール タイムセール25%OFF" at bounding box center [271, 66] width 196 height 29
click at [300, 57] on span "アパレルセール" at bounding box center [302, 58] width 38 height 6
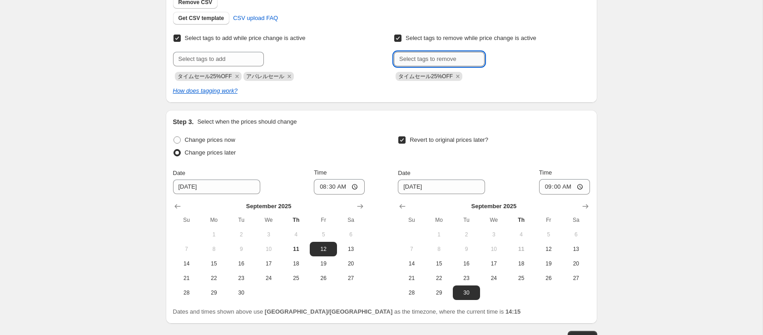
click at [423, 54] on input "text" at bounding box center [439, 59] width 91 height 15
paste input "アパレルセール"
type input "アパレルセール"
click at [505, 59] on span "アパレルセール" at bounding box center [524, 58] width 38 height 6
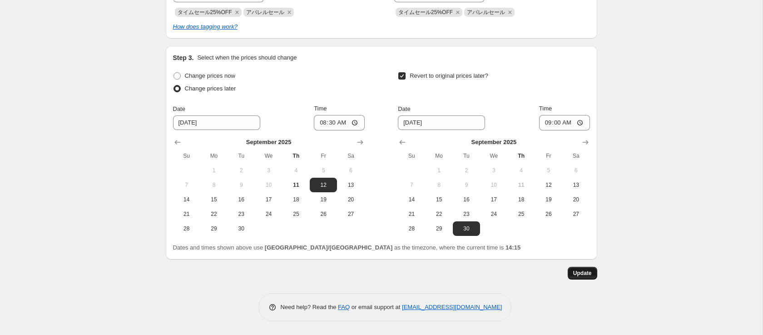
click at [592, 273] on button "Update" at bounding box center [583, 273] width 30 height 13
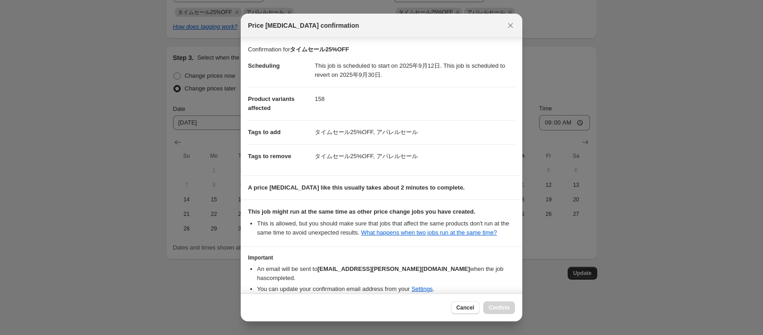
scroll to position [46, 0]
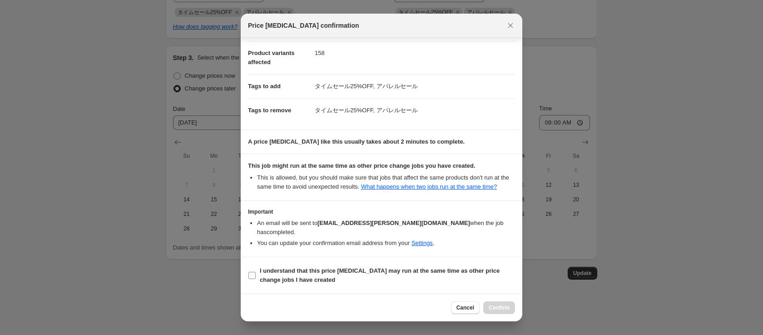
click at [293, 270] on b "I understand that this price [MEDICAL_DATA] may run at the same time as other p…" at bounding box center [380, 275] width 240 height 16
click at [256, 272] on input "I understand that this price [MEDICAL_DATA] may run at the same time as other p…" at bounding box center [252, 275] width 7 height 7
checkbox input "true"
click at [515, 303] on div "Cancel Confirm" at bounding box center [382, 307] width 282 height 28
click at [511, 305] on button "Confirm" at bounding box center [499, 307] width 32 height 13
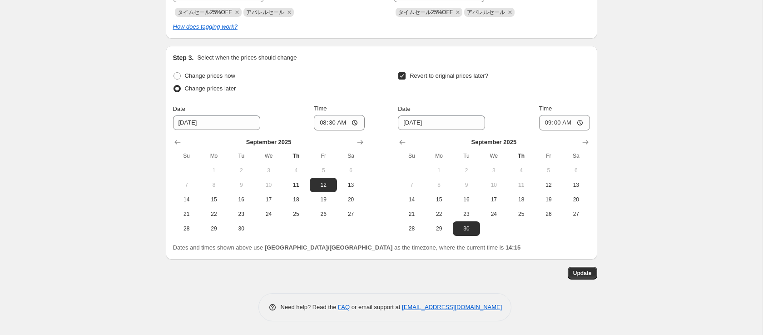
scroll to position [0, 0]
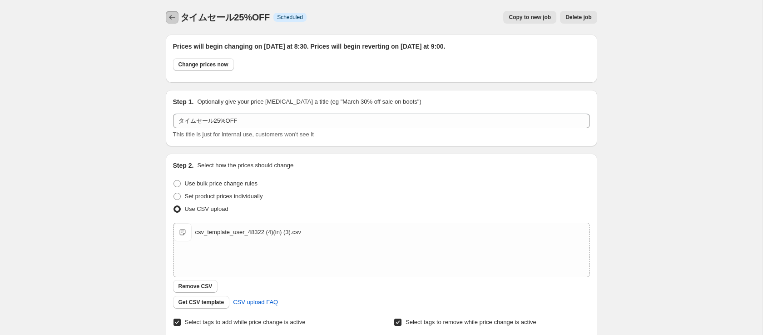
click at [170, 20] on icon "Price change jobs" at bounding box center [172, 17] width 9 height 9
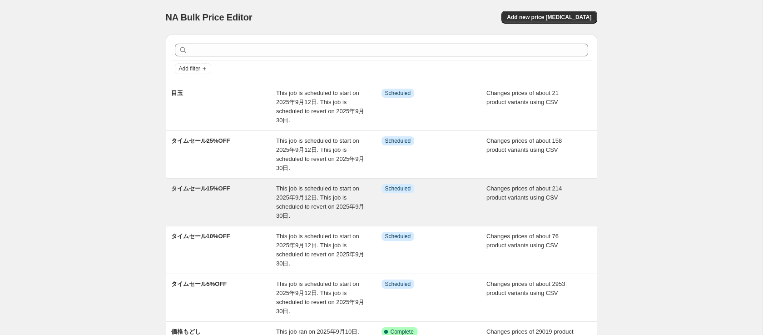
click at [186, 198] on div "タイムセール15%OFF" at bounding box center [223, 202] width 105 height 36
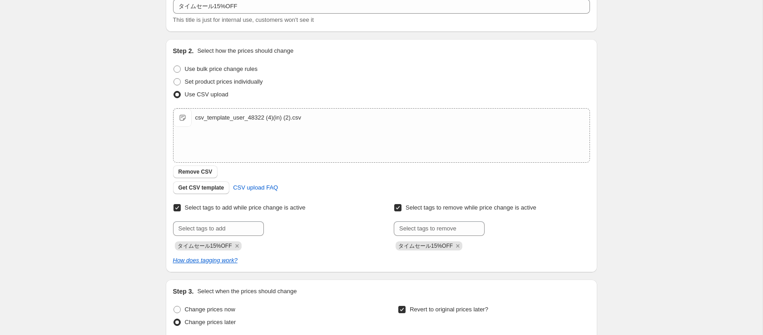
scroll to position [119, 0]
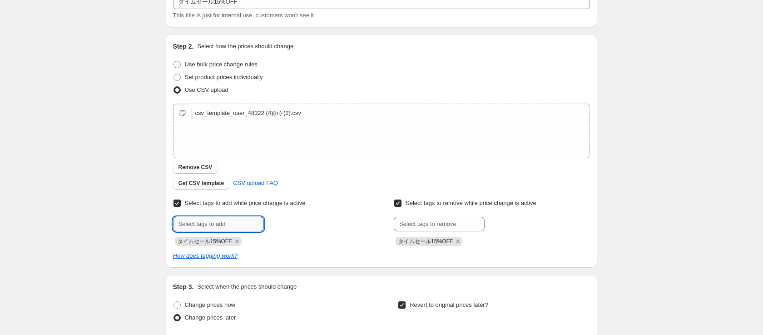
click at [239, 219] on input "text" at bounding box center [218, 224] width 91 height 15
paste input "アパレルセール"
type input "アパレルセール"
click at [308, 224] on span "アパレルセール" at bounding box center [302, 223] width 38 height 6
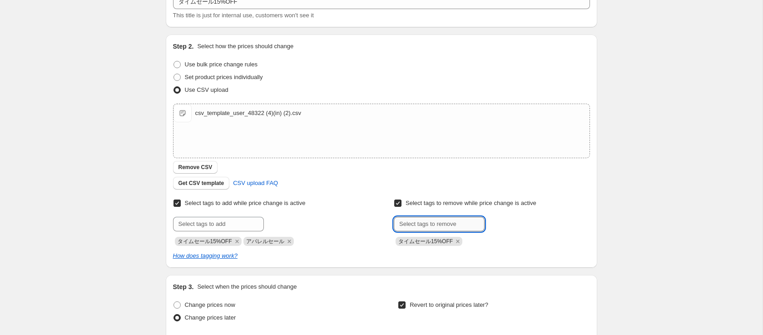
click at [416, 217] on input "text" at bounding box center [439, 224] width 91 height 15
paste input "アパレルセール"
type input "アパレルセール"
click at [501, 220] on b "Add" at bounding box center [497, 223] width 10 height 6
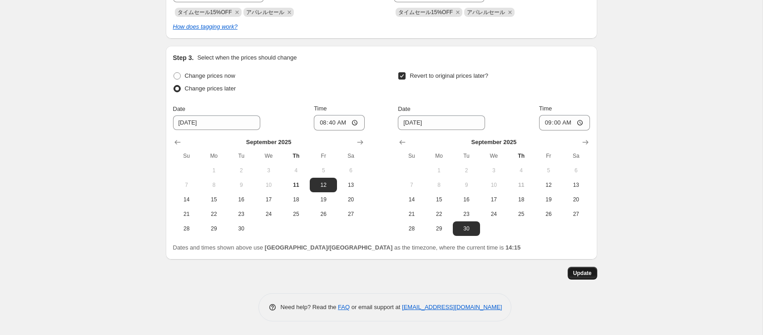
click at [593, 268] on button "Update" at bounding box center [583, 273] width 30 height 13
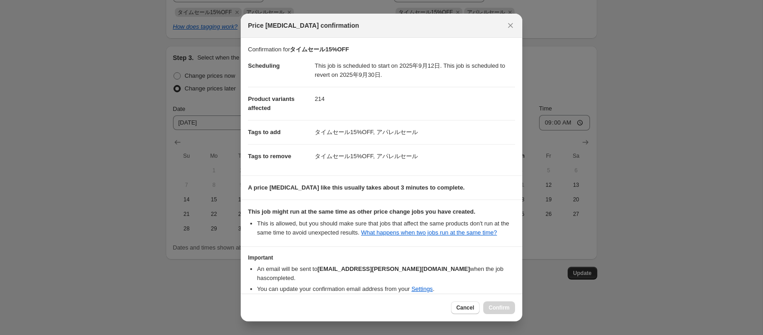
scroll to position [46, 0]
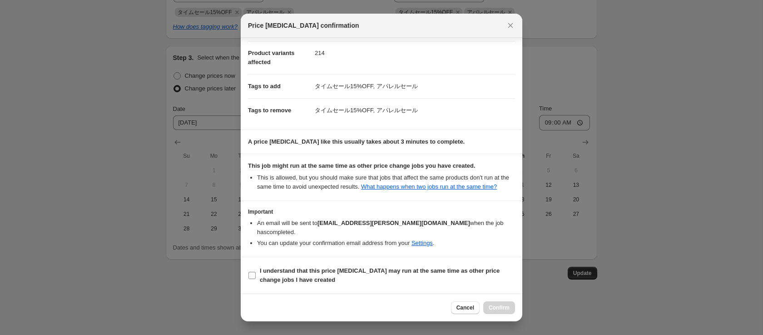
click at [301, 278] on b "I understand that this price [MEDICAL_DATA] may run at the same time as other p…" at bounding box center [380, 275] width 240 height 16
click at [256, 278] on input "I understand that this price [MEDICAL_DATA] may run at the same time as other p…" at bounding box center [252, 275] width 7 height 7
checkbox input "true"
click at [501, 308] on span "Confirm" at bounding box center [499, 307] width 21 height 7
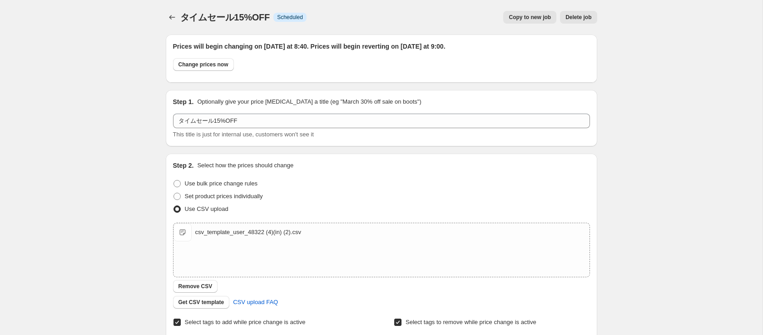
scroll to position [348, 0]
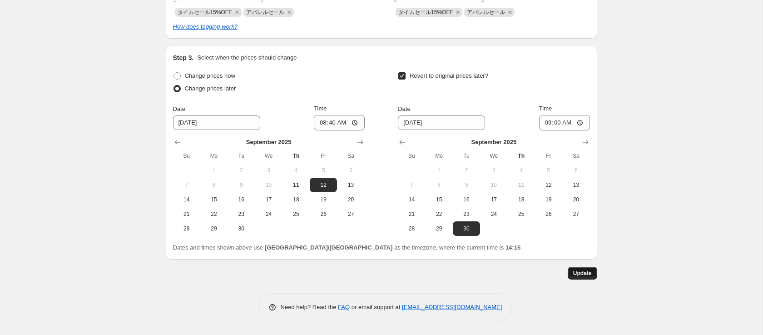
click at [588, 276] on span "Update" at bounding box center [582, 272] width 19 height 7
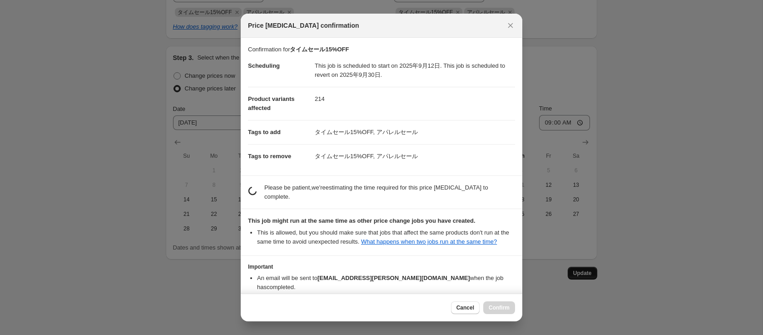
scroll to position [0, 0]
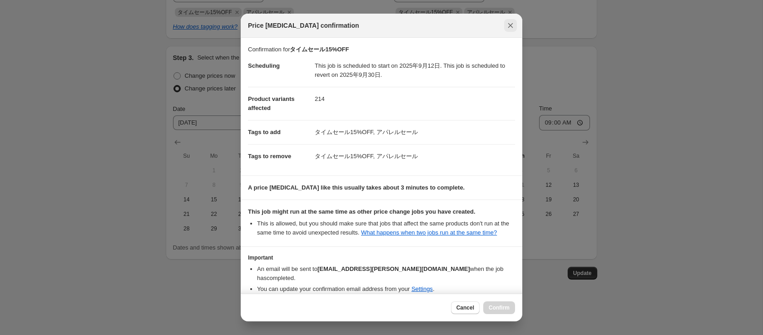
click at [505, 30] on button "Close" at bounding box center [510, 25] width 13 height 13
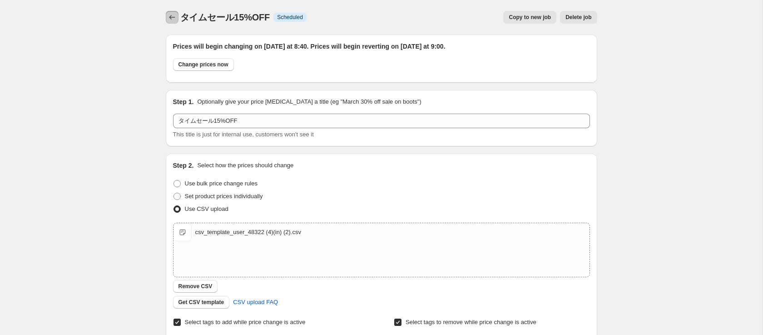
click at [169, 20] on icon "Price change jobs" at bounding box center [172, 17] width 9 height 9
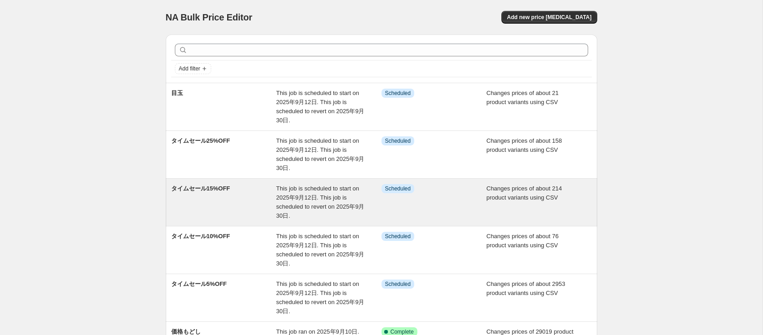
click at [208, 224] on div "タイムセール15%OFF This job is scheduled to start on 2025年9月12日. This job is schedule…" at bounding box center [382, 202] width 432 height 47
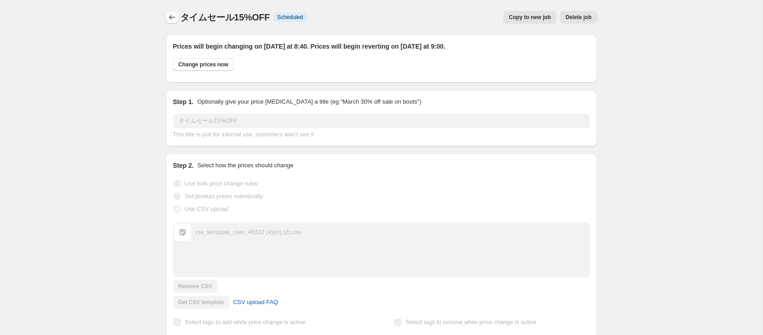
click at [173, 12] on button "Price change jobs" at bounding box center [172, 17] width 13 height 13
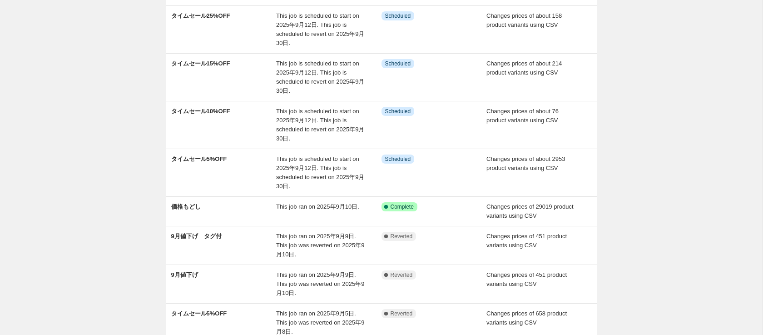
scroll to position [157, 0]
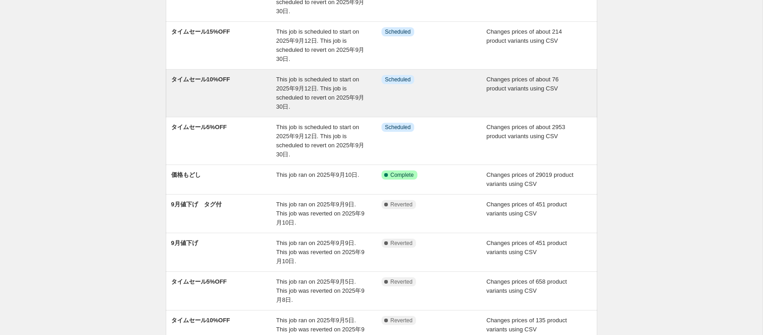
click at [213, 107] on div "タイムセール10%OFF" at bounding box center [223, 93] width 105 height 36
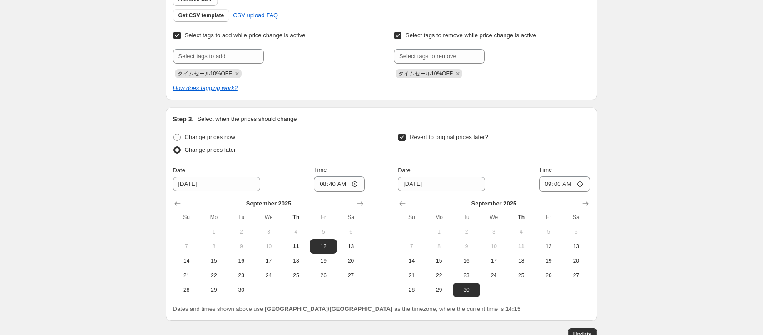
scroll to position [294, 0]
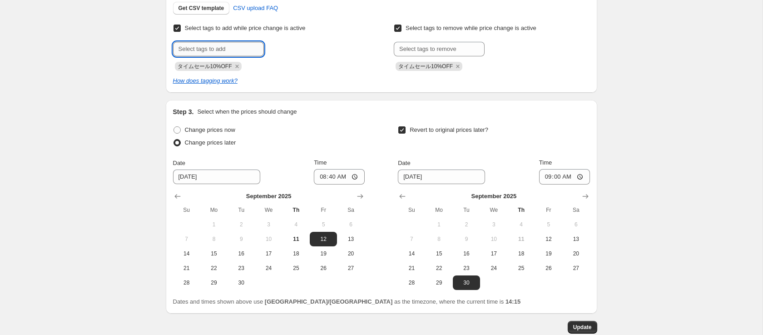
click at [235, 46] on input "text" at bounding box center [218, 49] width 91 height 15
paste input "アパレルセール"
type input "アパレルセール"
click at [302, 52] on button "Add アパレルセール" at bounding box center [296, 48] width 61 height 13
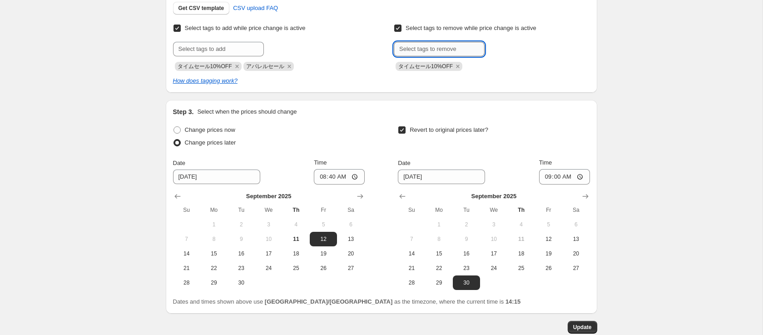
click at [419, 52] on input "text" at bounding box center [439, 49] width 91 height 15
paste input "アパレルセール"
type input "アパレルセール"
click at [510, 48] on span "アパレルセール" at bounding box center [524, 48] width 38 height 6
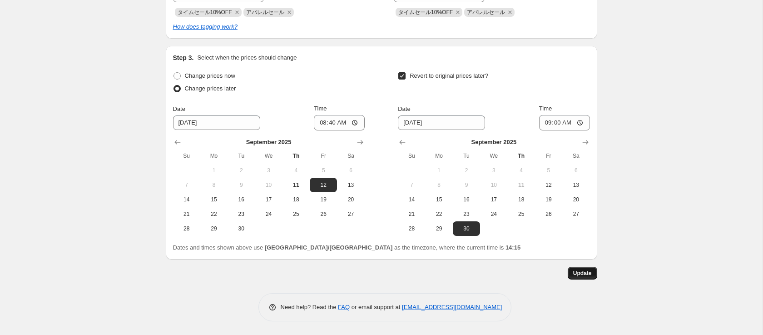
click at [585, 273] on span "Update" at bounding box center [582, 272] width 19 height 7
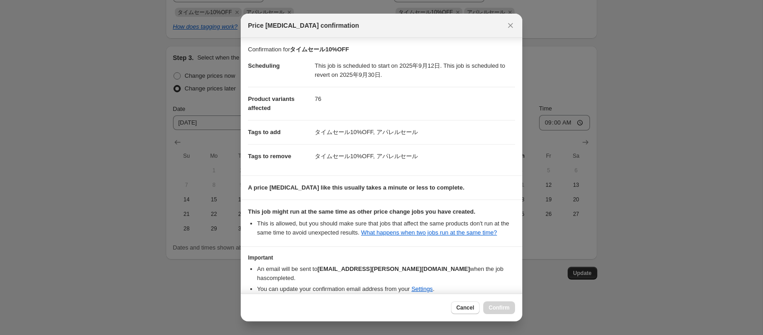
scroll to position [46, 0]
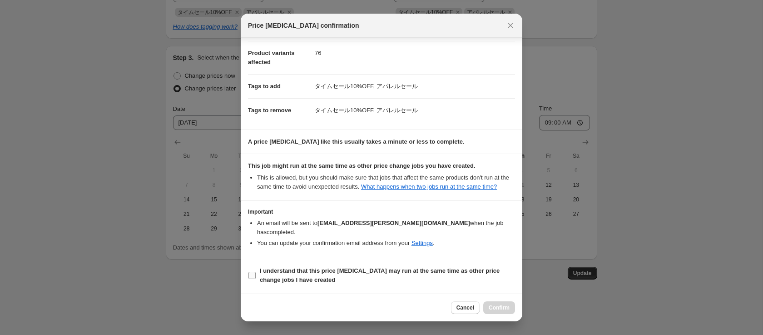
click at [294, 274] on b "I understand that this price [MEDICAL_DATA] may run at the same time as other p…" at bounding box center [380, 275] width 240 height 16
click at [256, 274] on input "I understand that this price [MEDICAL_DATA] may run at the same time as other p…" at bounding box center [252, 275] width 7 height 7
checkbox input "true"
click at [510, 308] on button "Confirm" at bounding box center [499, 307] width 32 height 13
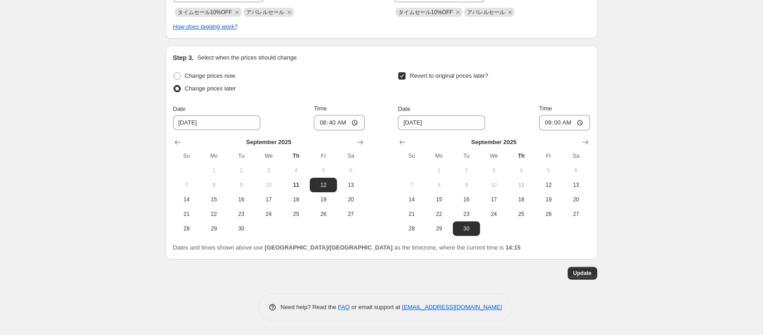
scroll to position [0, 0]
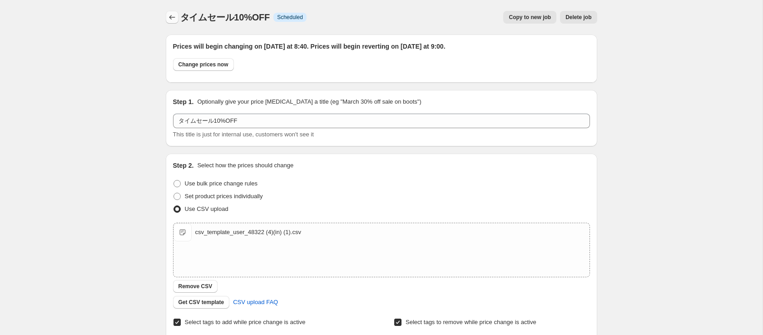
click at [169, 22] on button "Price change jobs" at bounding box center [172, 17] width 13 height 13
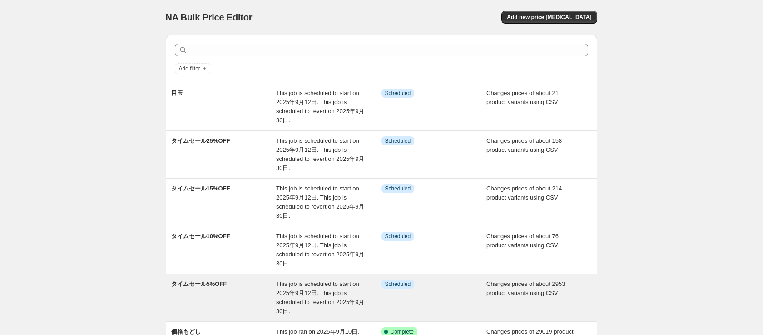
click at [210, 275] on div "タイムセール5%OFF This job is scheduled to start on 2025年9月12日. This job is scheduled…" at bounding box center [382, 297] width 432 height 47
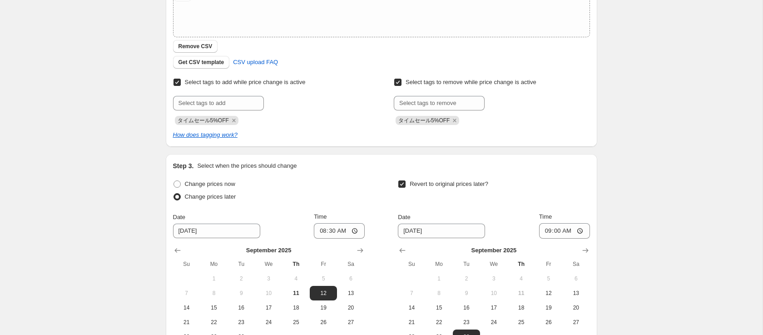
scroll to position [270, 0]
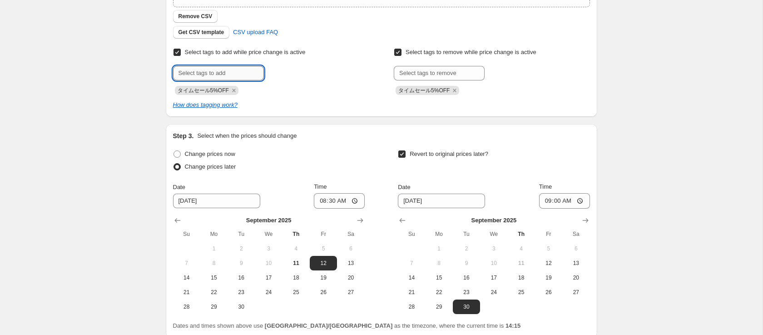
click at [236, 68] on input "text" at bounding box center [218, 73] width 91 height 15
paste input "アパレルセール"
type input "アパレルセール"
click at [312, 70] on span "アパレルセール" at bounding box center [302, 72] width 38 height 6
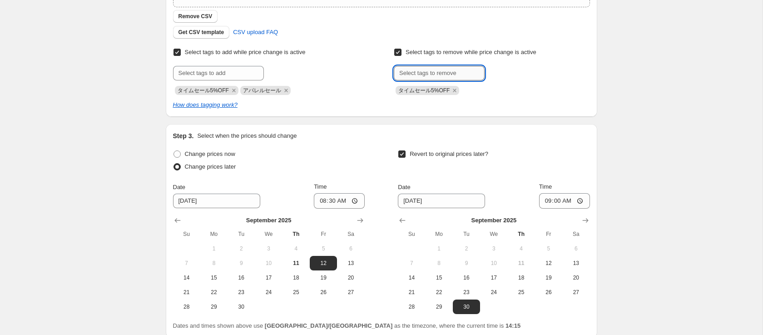
click at [423, 69] on input "text" at bounding box center [439, 73] width 91 height 15
paste input "アパレルセール"
type input "アパレルセール"
click at [504, 72] on span "Add アパレルセール" at bounding box center [517, 72] width 50 height 7
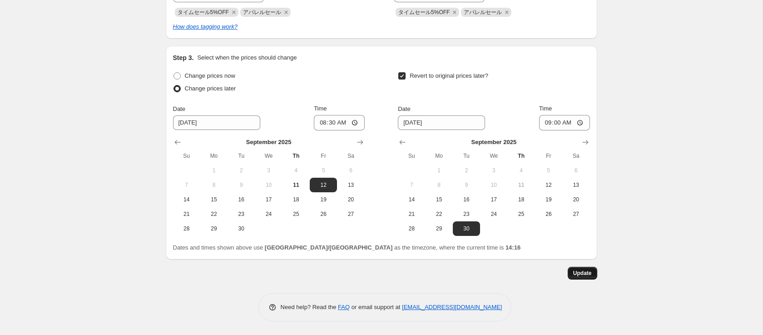
click at [588, 278] on button "Update" at bounding box center [583, 273] width 30 height 13
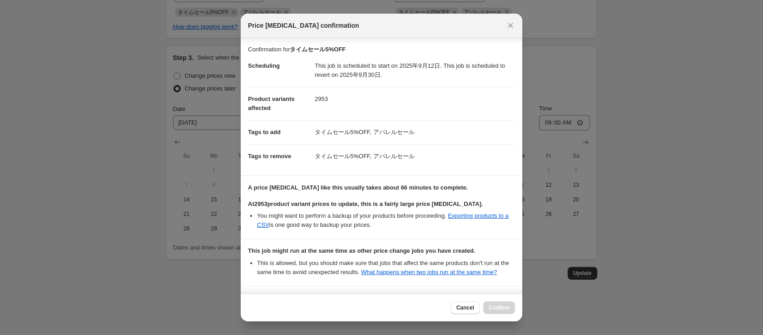
scroll to position [85, 0]
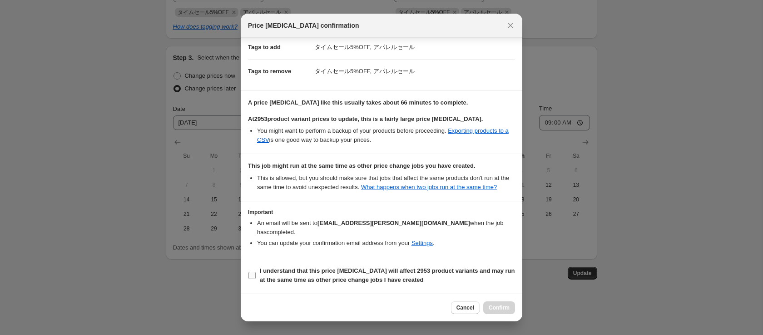
click at [298, 283] on span "I understand that this price change job will affect 2953 product variants and m…" at bounding box center [387, 275] width 255 height 18
click at [256, 279] on input "I understand that this price change job will affect 2953 product variants and m…" at bounding box center [252, 275] width 7 height 7
checkbox input "true"
click at [493, 303] on button "Confirm" at bounding box center [499, 307] width 32 height 13
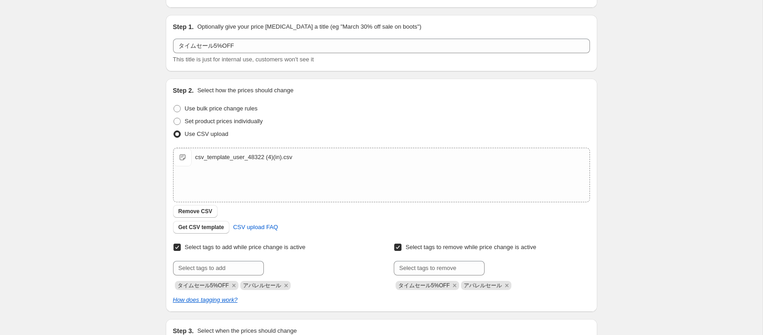
scroll to position [0, 0]
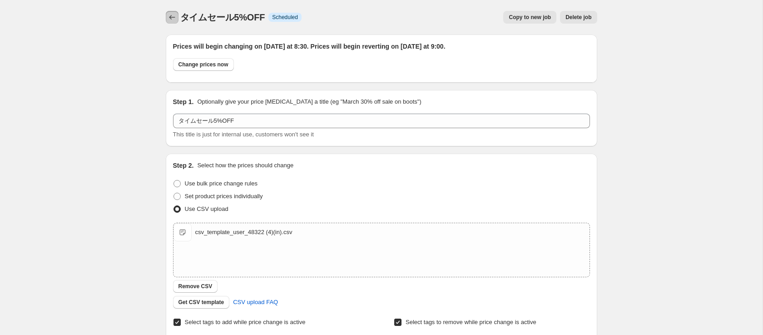
click at [172, 20] on icon "Price change jobs" at bounding box center [172, 17] width 9 height 9
